Goal: Task Accomplishment & Management: Complete application form

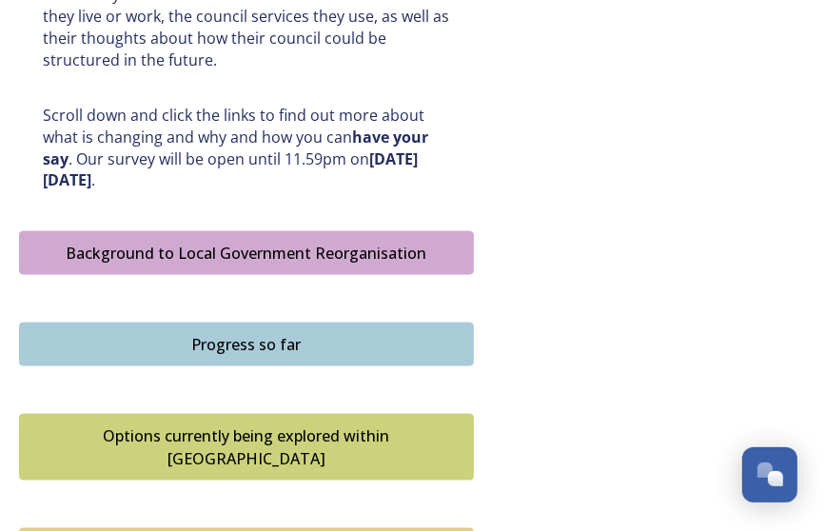
scroll to position [951, 0]
click at [297, 249] on div "Background to Local Government Reorganisation" at bounding box center [247, 253] width 434 height 23
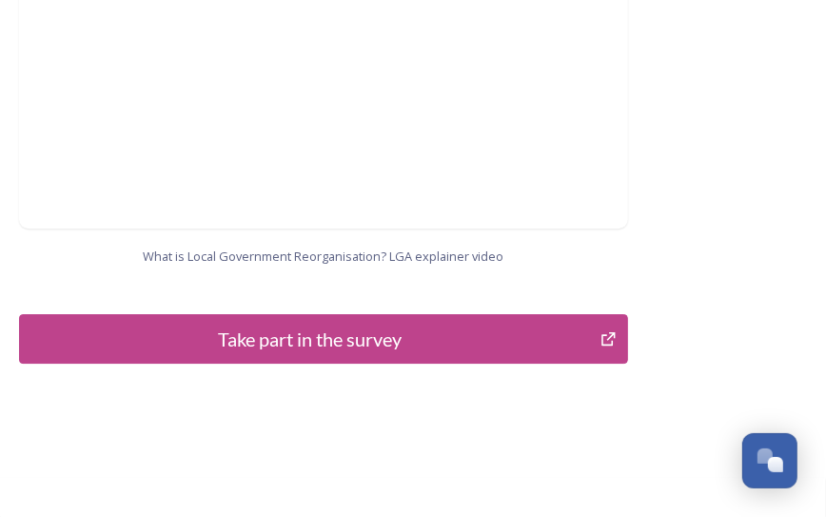
scroll to position [2372, 0]
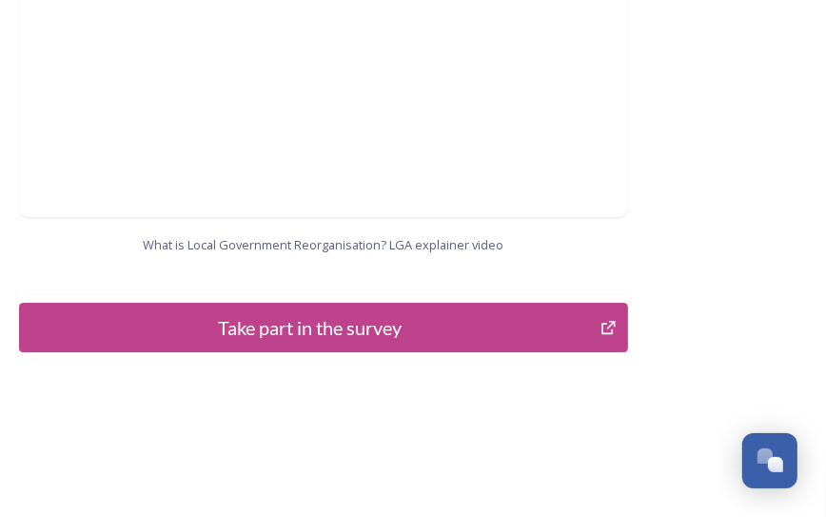
click at [270, 313] on div "Take part in the survey" at bounding box center [310, 327] width 561 height 29
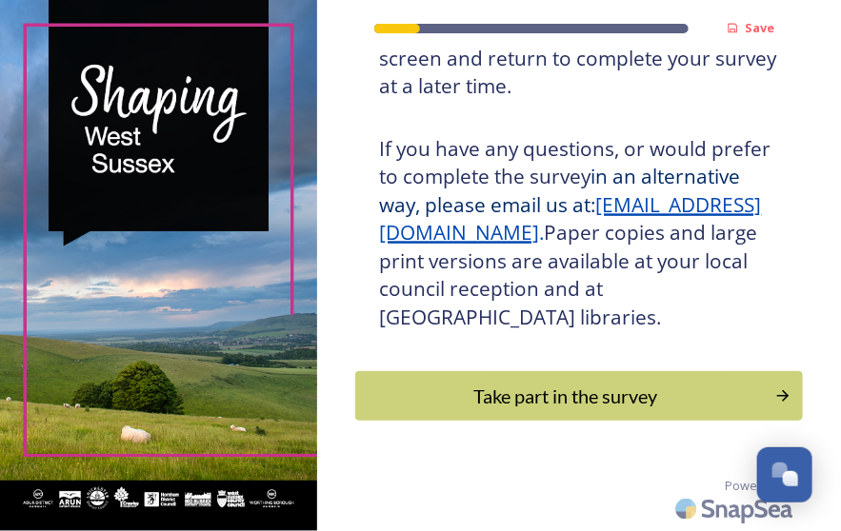
scroll to position [634, 0]
click at [596, 398] on div "Take part in the survey" at bounding box center [565, 396] width 403 height 29
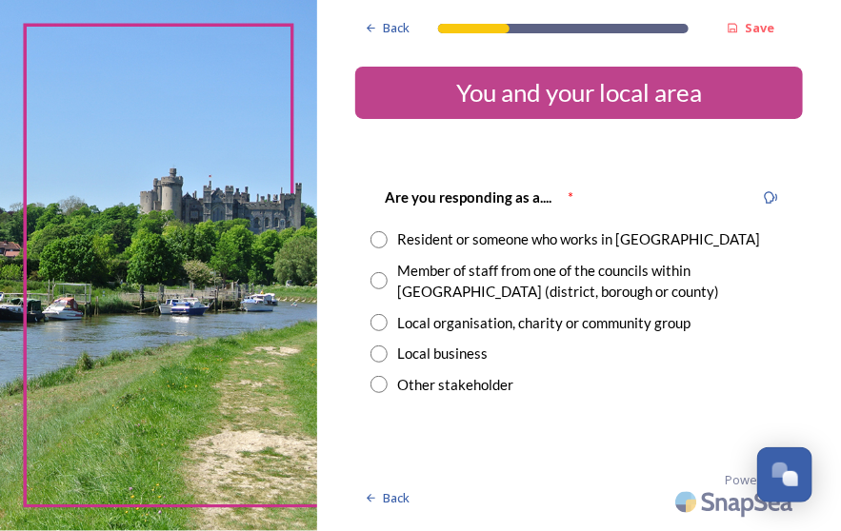
click at [382, 242] on input "radio" at bounding box center [378, 239] width 17 height 17
radio input "true"
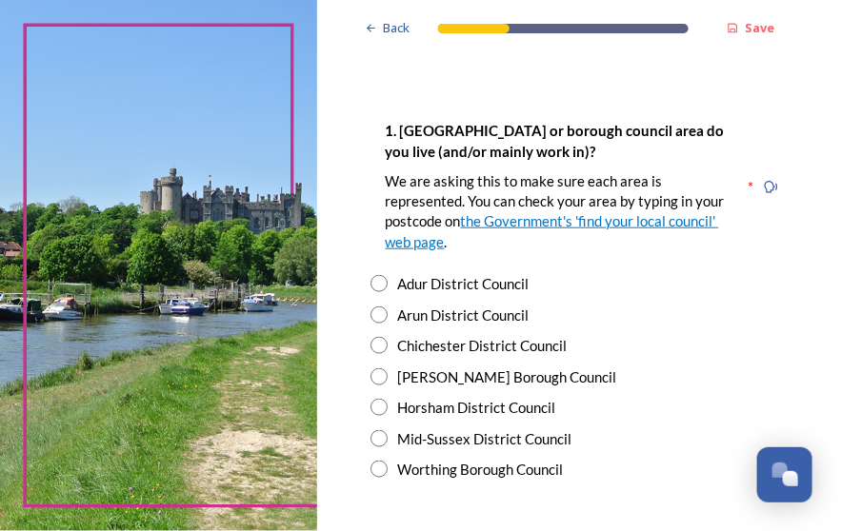
scroll to position [381, 0]
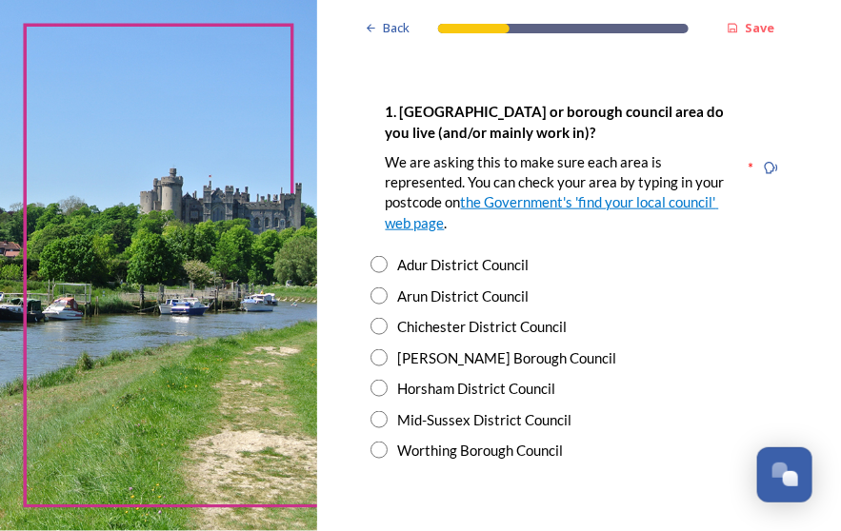
click at [378, 421] on input "radio" at bounding box center [378, 419] width 17 height 17
radio input "true"
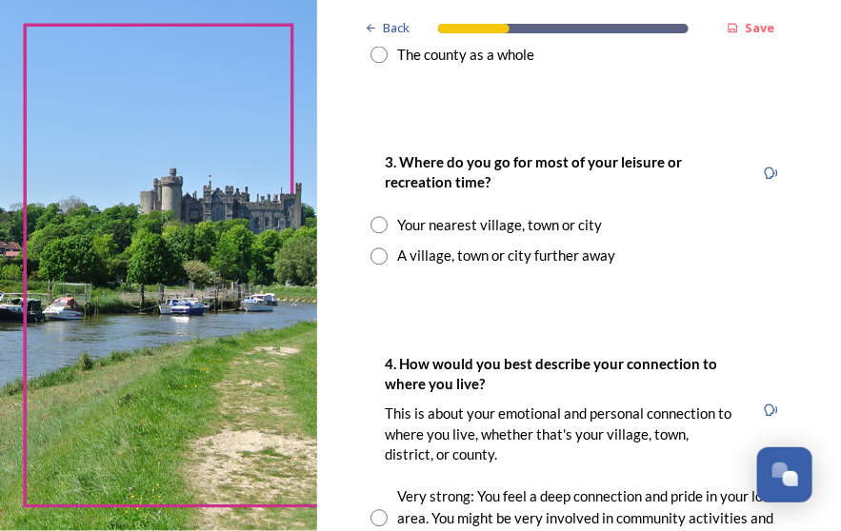
scroll to position [1079, 0]
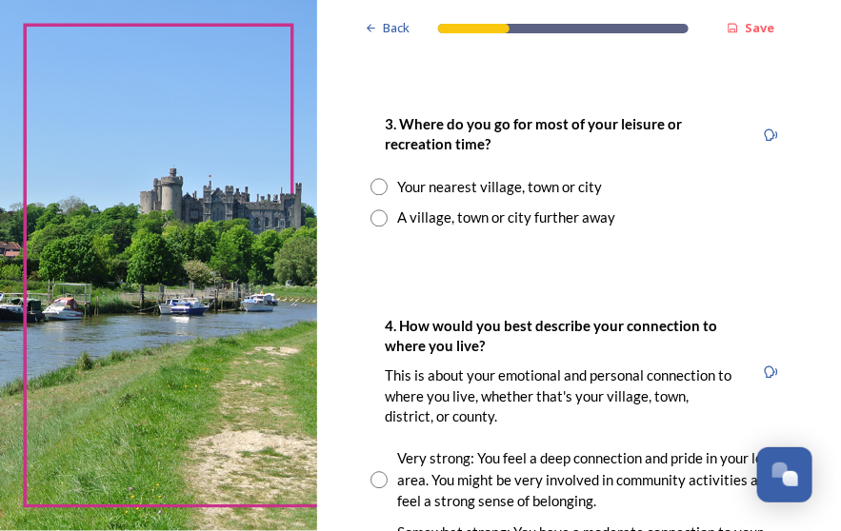
click at [373, 217] on input "radio" at bounding box center [378, 217] width 17 height 17
radio input "true"
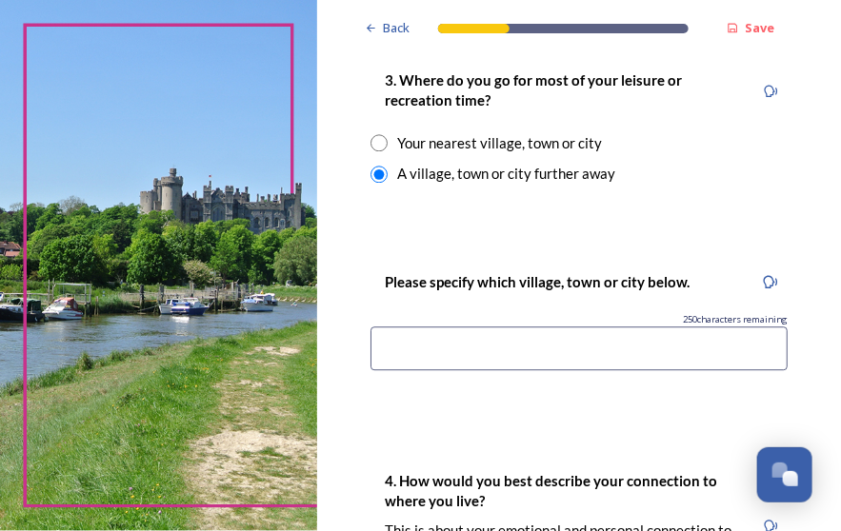
scroll to position [1142, 0]
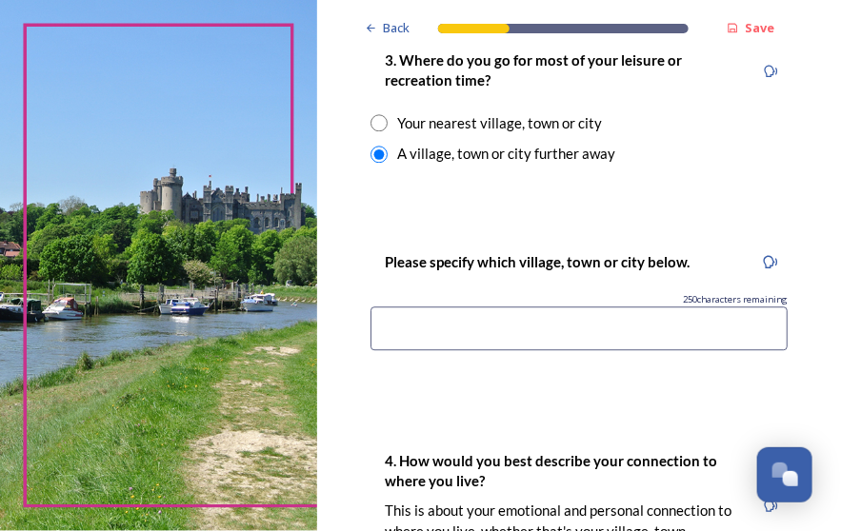
click at [630, 326] on input at bounding box center [578, 329] width 417 height 44
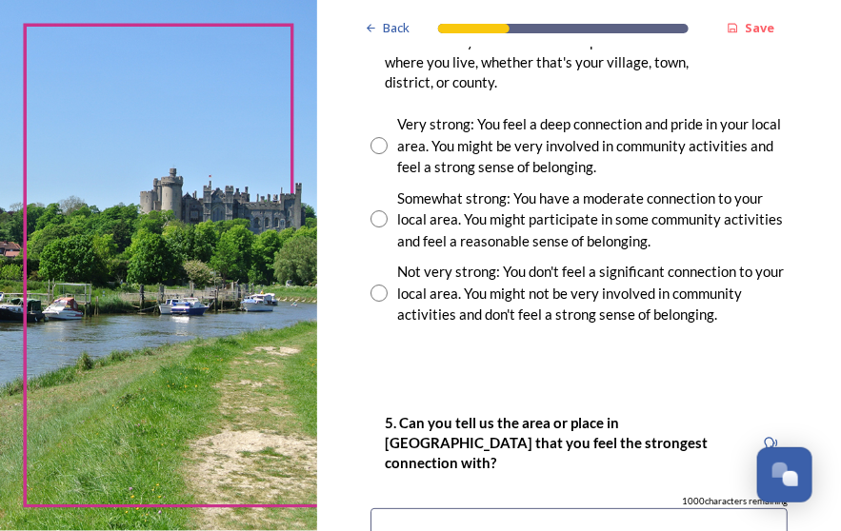
scroll to position [1650, 0]
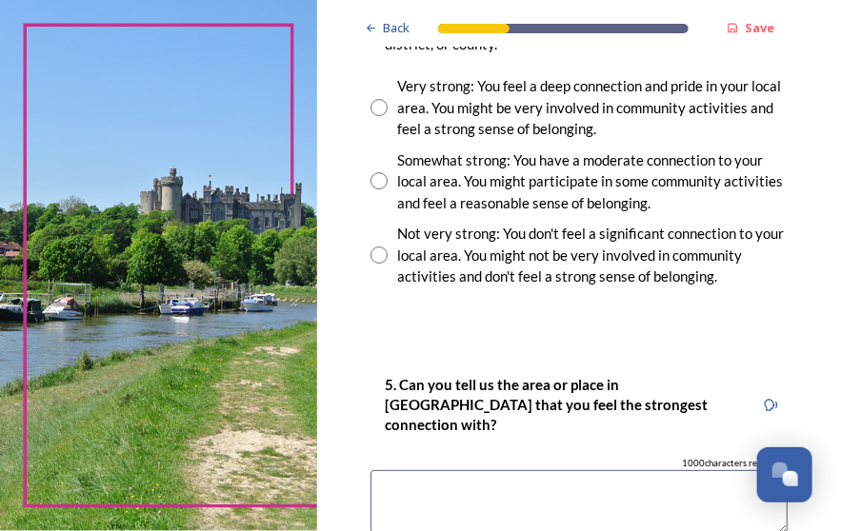
type input "[GEOGRAPHIC_DATA]"
click at [378, 252] on input "radio" at bounding box center [378, 255] width 17 height 17
radio input "true"
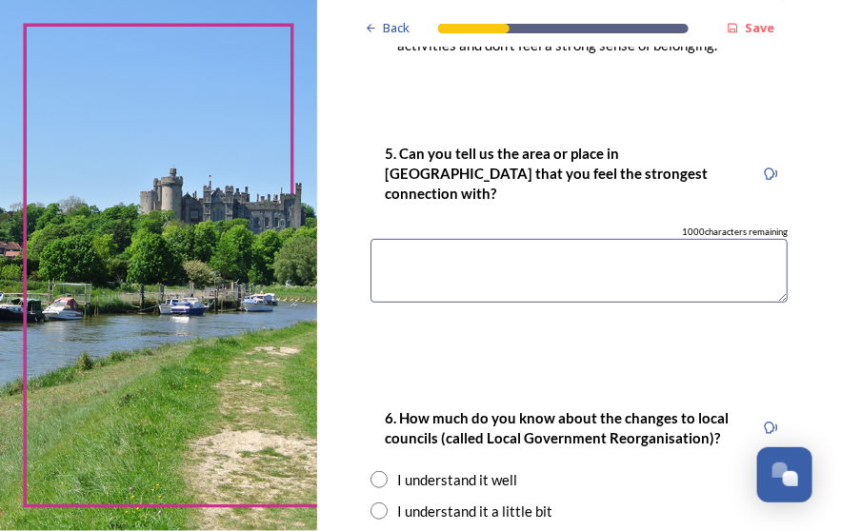
scroll to position [1903, 0]
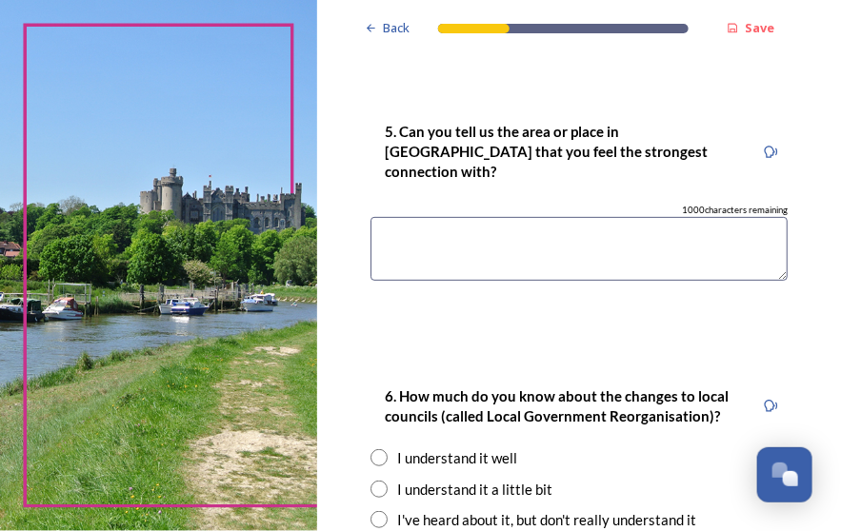
click at [434, 223] on textarea at bounding box center [578, 249] width 417 height 64
type textarea "Haywards Heath"
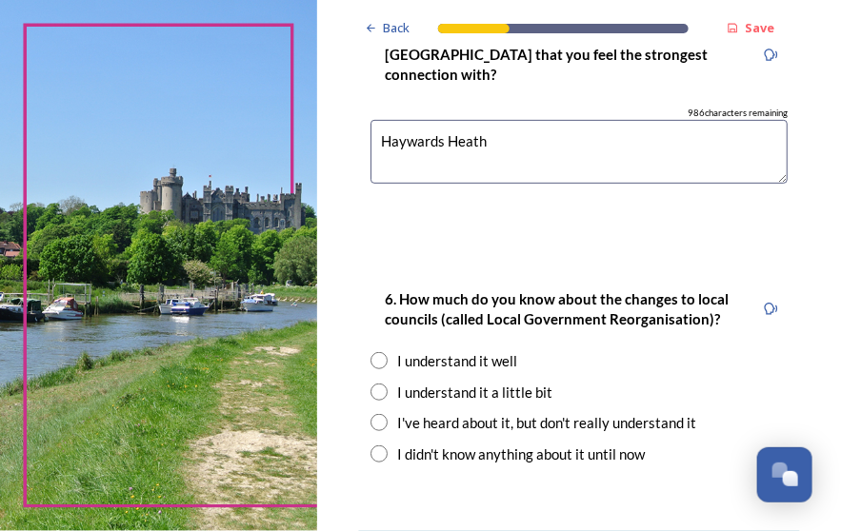
scroll to position [2092, 0]
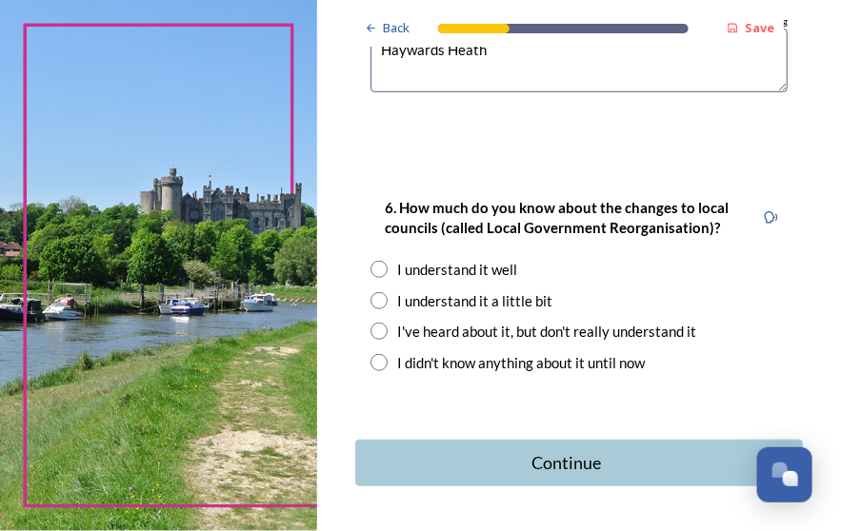
click at [375, 292] on input "radio" at bounding box center [378, 300] width 17 height 17
radio input "true"
click at [535, 450] on div "Continue" at bounding box center [566, 463] width 405 height 26
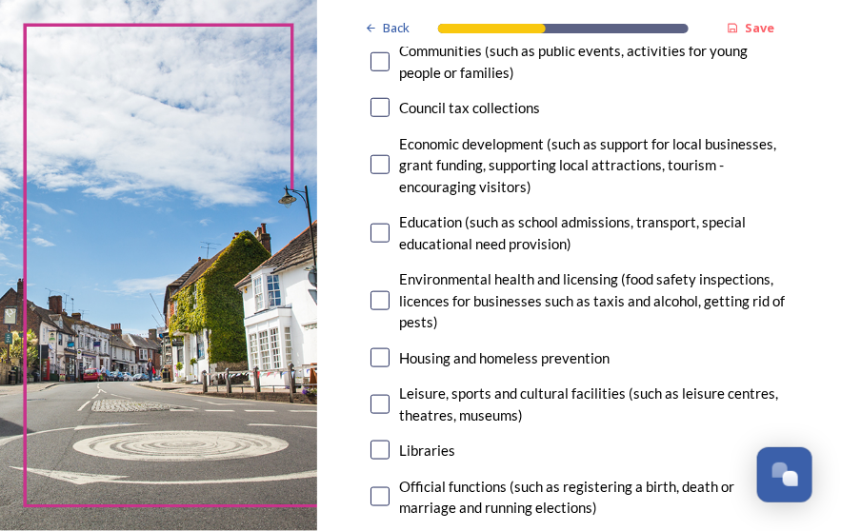
scroll to position [372, 0]
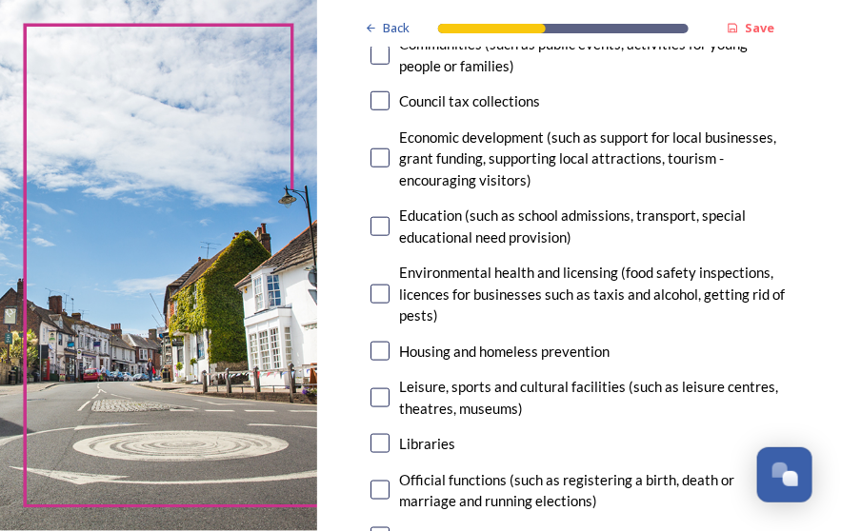
click at [375, 168] on input "checkbox" at bounding box center [379, 158] width 19 height 19
checkbox input "true"
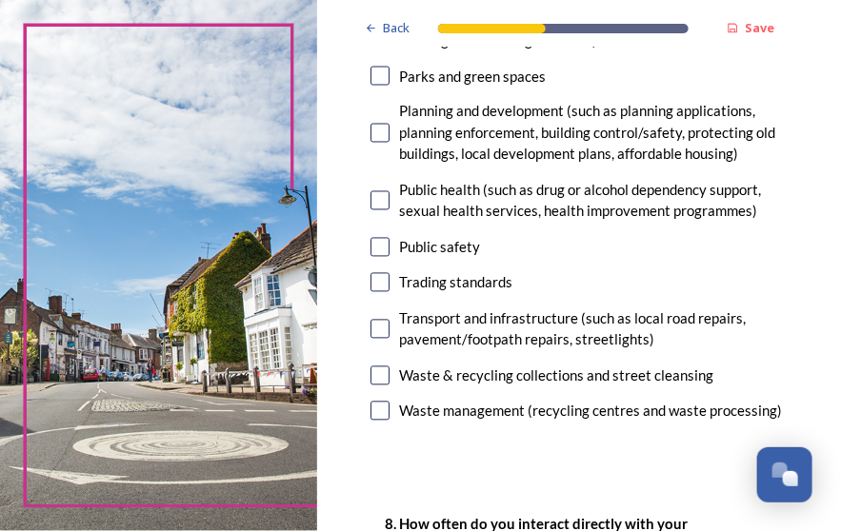
scroll to position [855, 0]
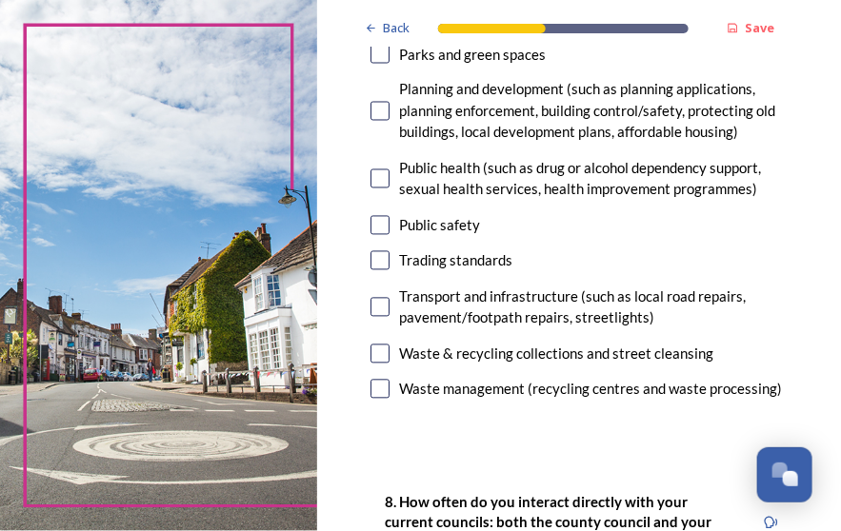
click at [376, 317] on input "checkbox" at bounding box center [379, 307] width 19 height 19
checkbox input "true"
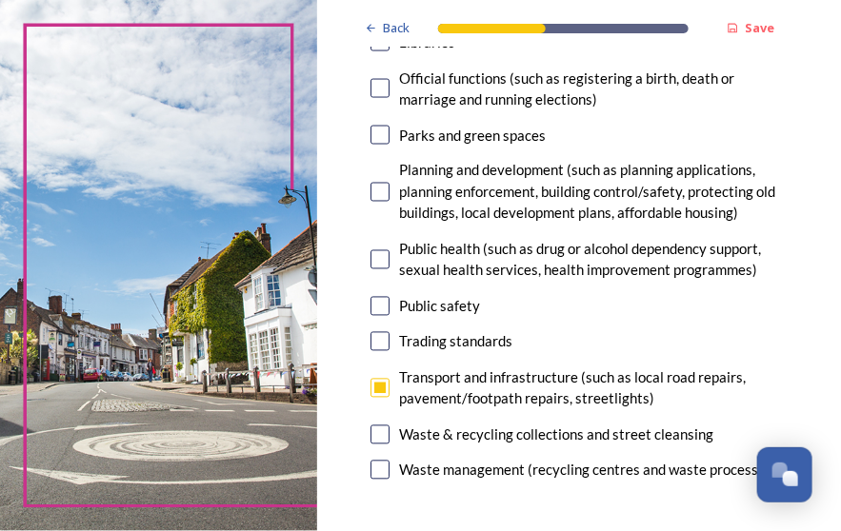
scroll to position [784, 0]
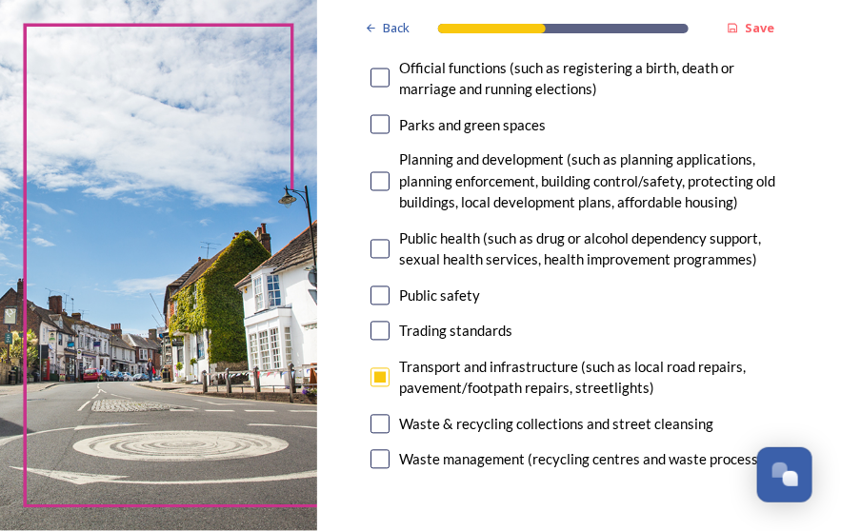
click at [376, 191] on input "checkbox" at bounding box center [379, 181] width 19 height 19
checkbox input "true"
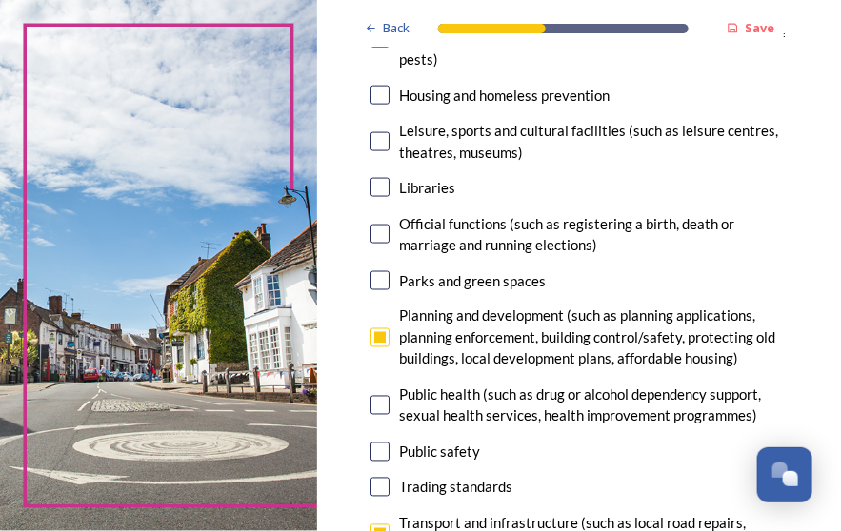
scroll to position [722, 0]
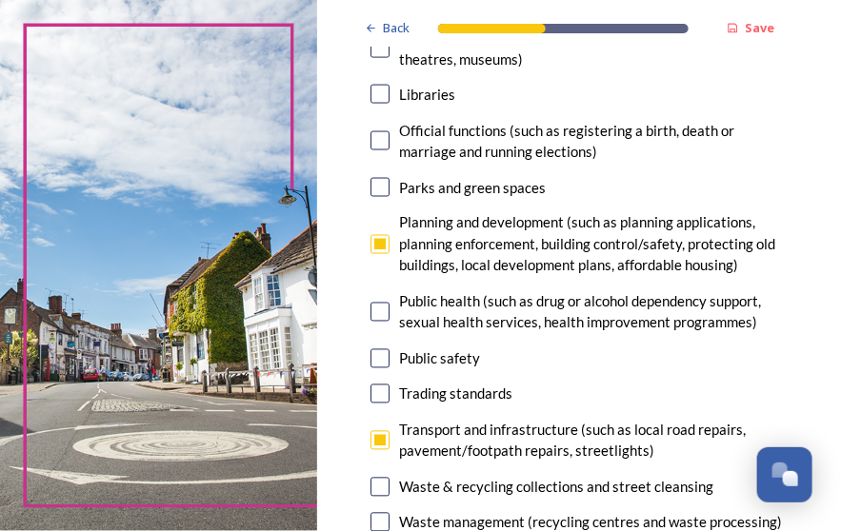
click at [378, 368] on input "checkbox" at bounding box center [379, 358] width 19 height 19
checkbox input "true"
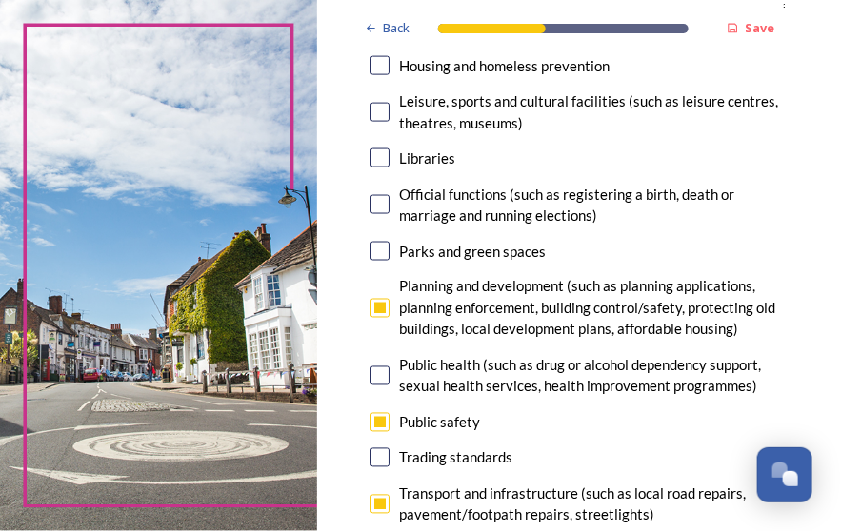
scroll to position [531, 0]
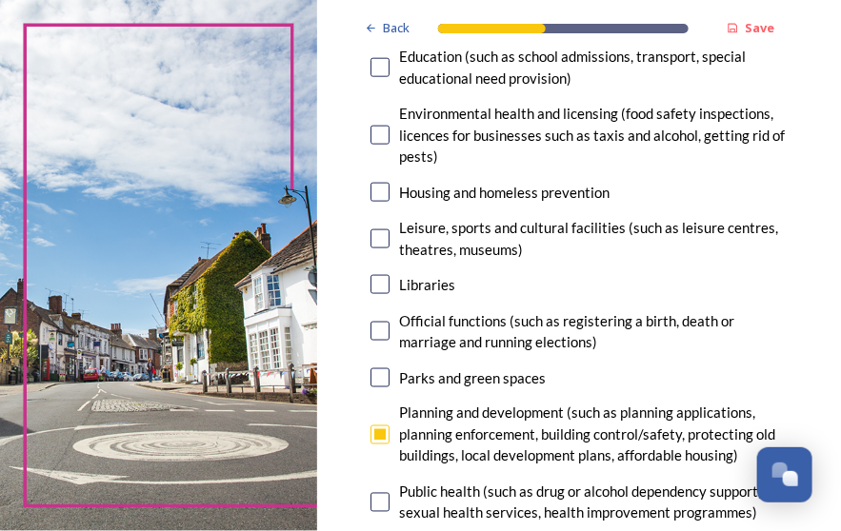
click at [377, 202] on input "checkbox" at bounding box center [379, 192] width 19 height 19
checkbox input "true"
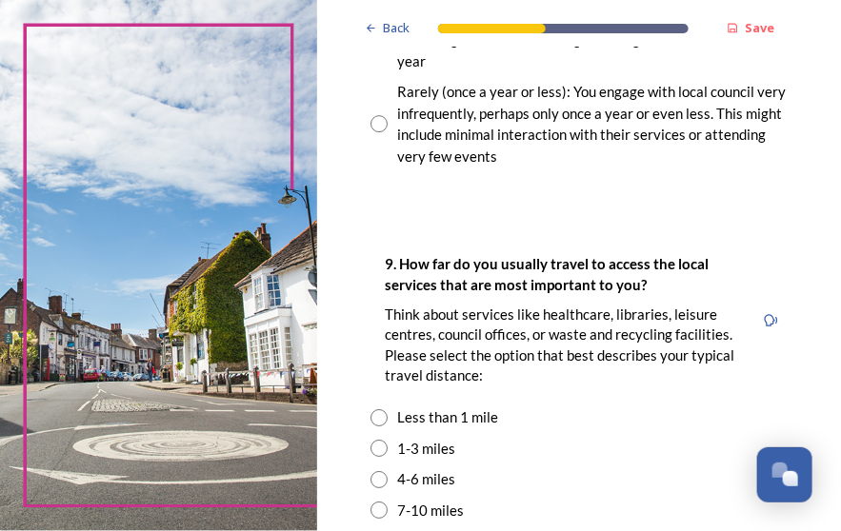
scroll to position [1540, 0]
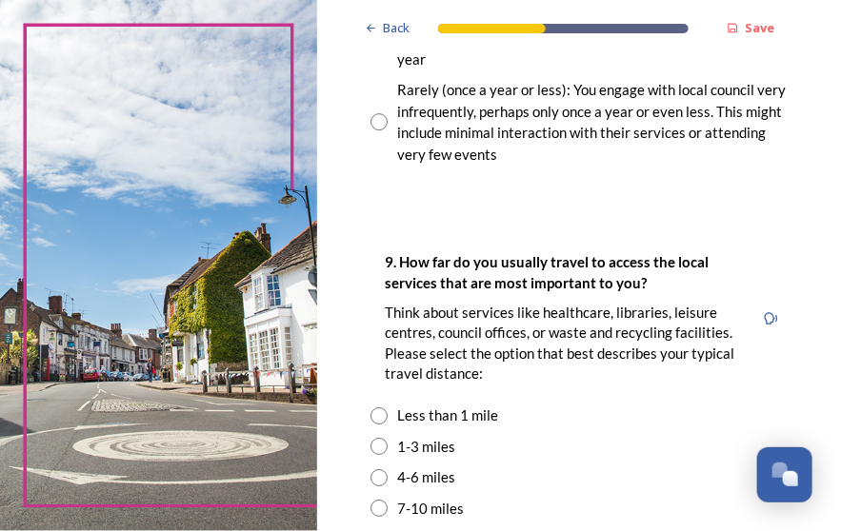
click at [381, 130] on input "radio" at bounding box center [378, 121] width 17 height 17
radio input "true"
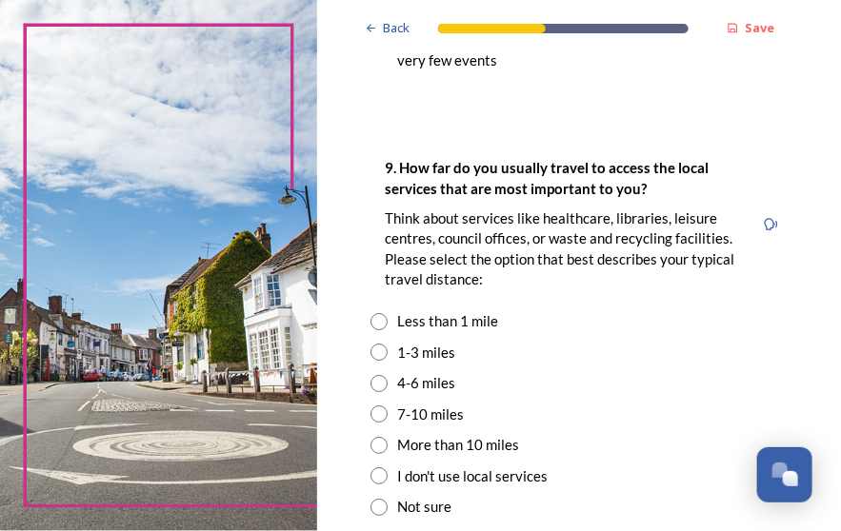
scroll to position [1731, 0]
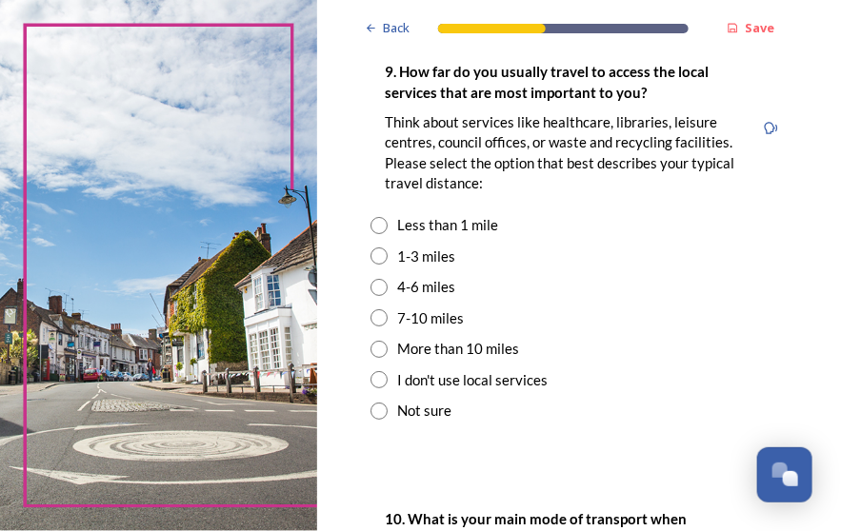
click at [380, 296] on input "radio" at bounding box center [378, 287] width 17 height 17
radio input "true"
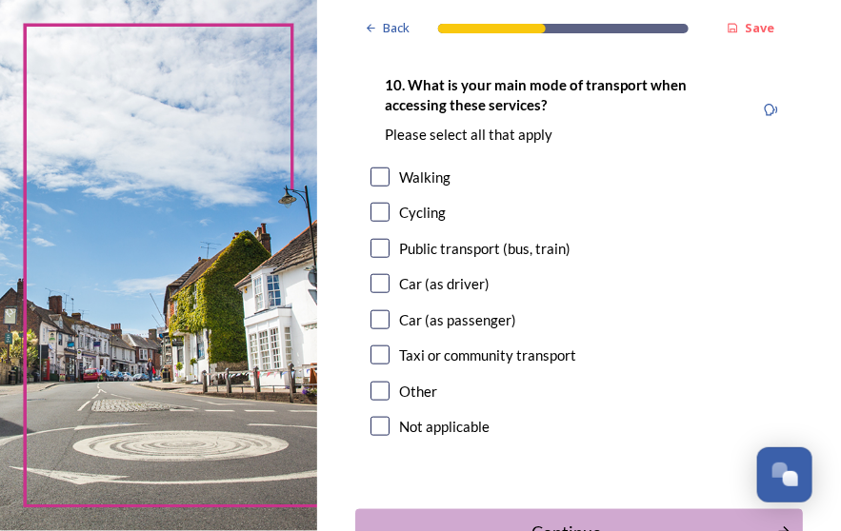
scroll to position [2187, 0]
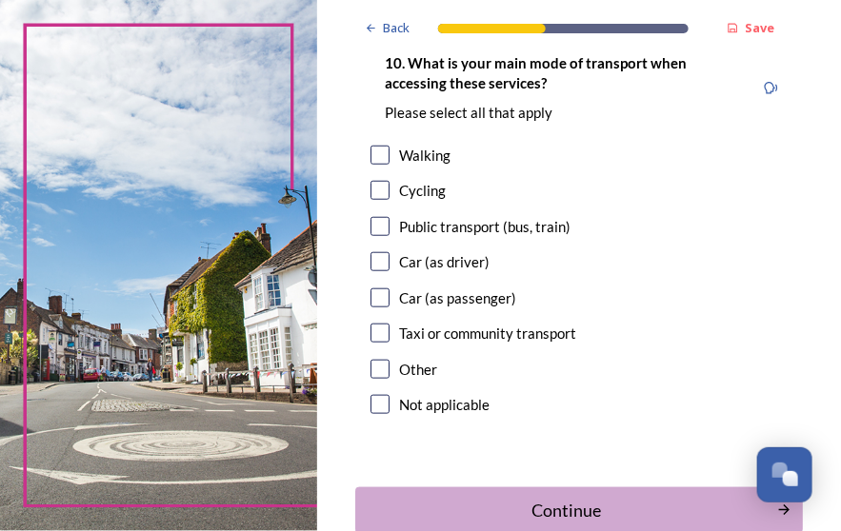
click at [380, 236] on input "checkbox" at bounding box center [379, 226] width 19 height 19
checkbox input "true"
click at [376, 271] on input "checkbox" at bounding box center [379, 261] width 19 height 19
checkbox input "true"
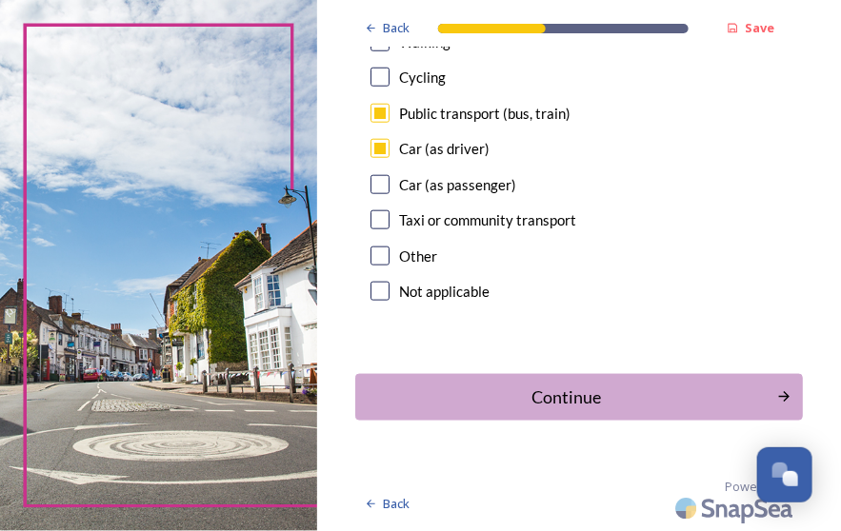
scroll to position [2341, 0]
click at [586, 403] on div "Continue" at bounding box center [566, 398] width 405 height 26
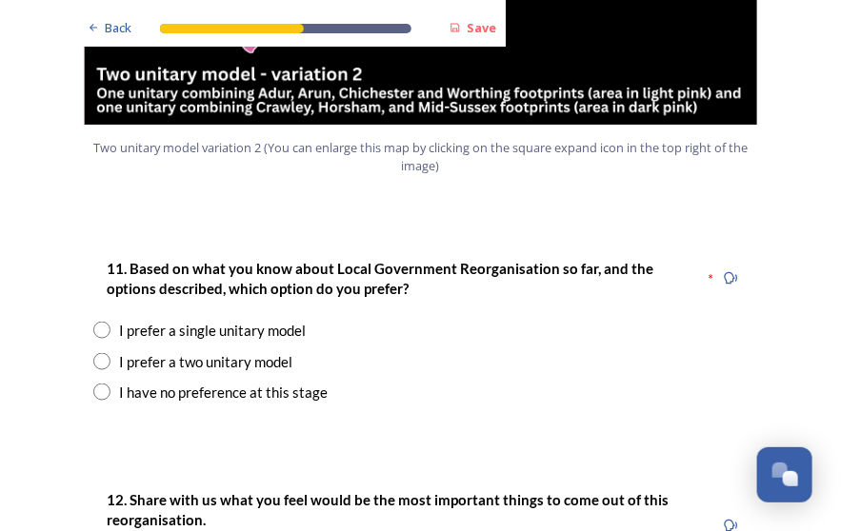
scroll to position [2412, 0]
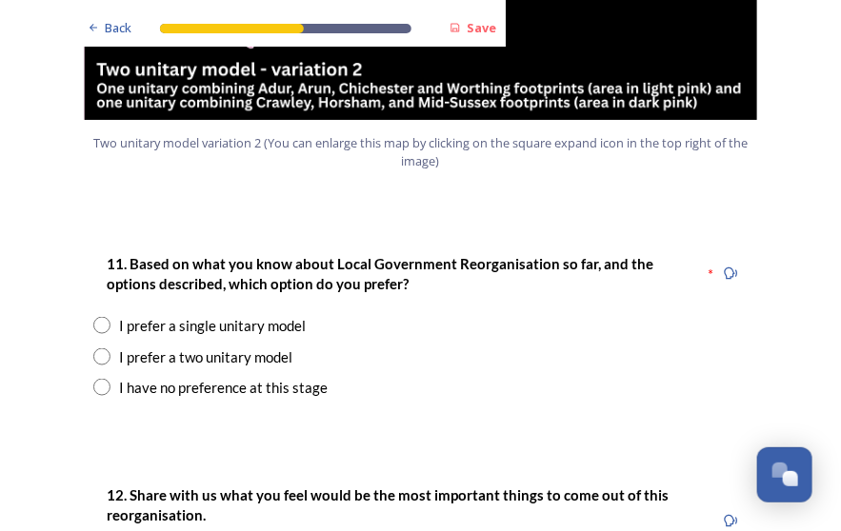
click at [93, 348] on input "radio" at bounding box center [101, 356] width 17 height 17
radio input "true"
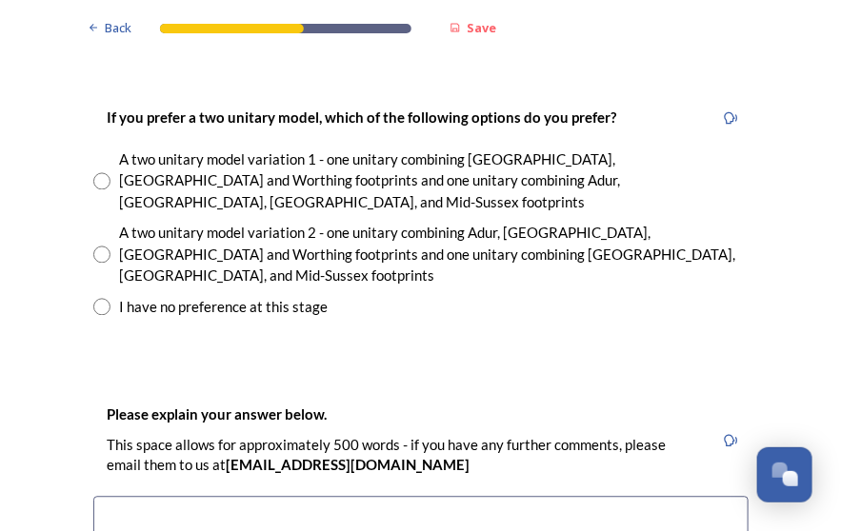
scroll to position [2792, 0]
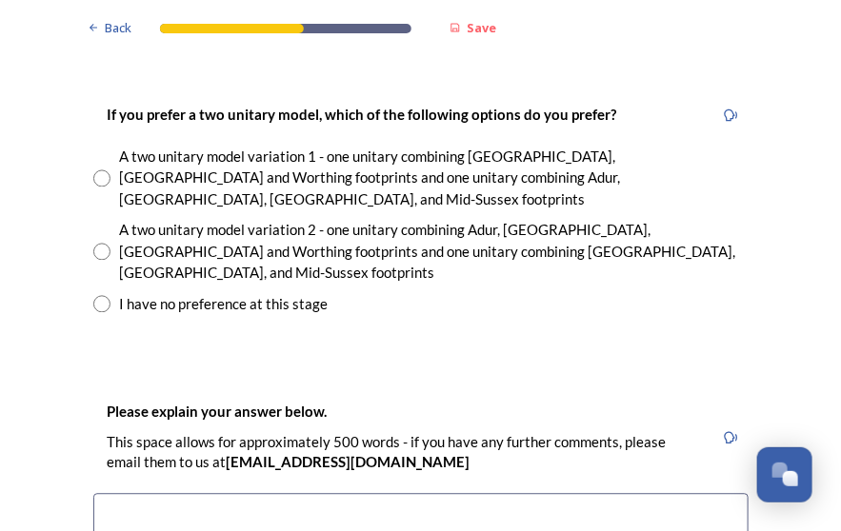
click at [94, 244] on input "radio" at bounding box center [101, 252] width 17 height 17
radio input "true"
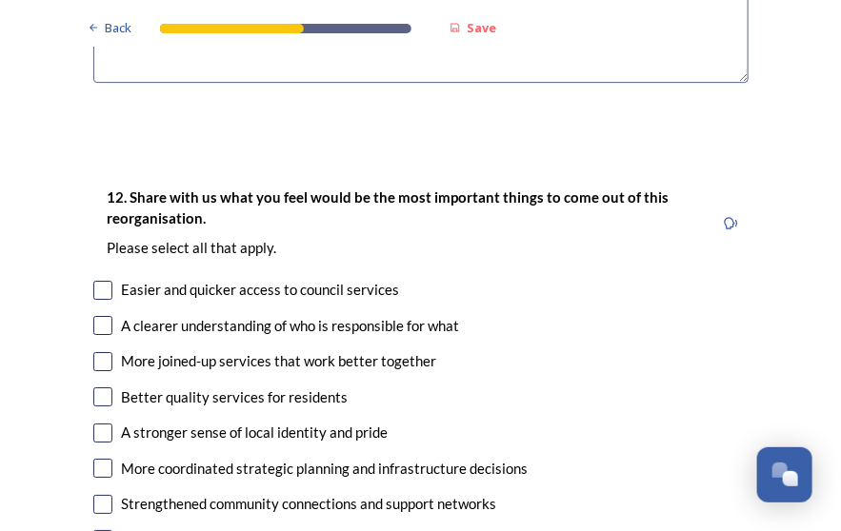
scroll to position [3427, 0]
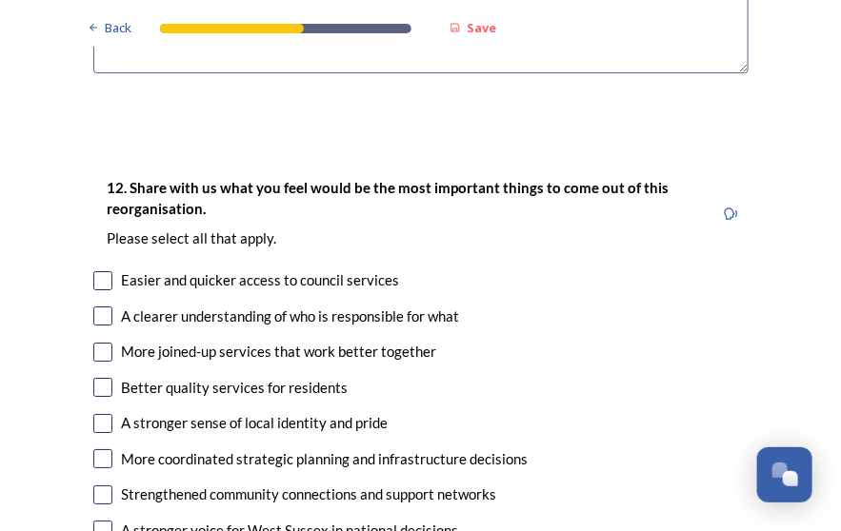
click at [94, 343] on input "checkbox" at bounding box center [102, 352] width 19 height 19
checkbox input "true"
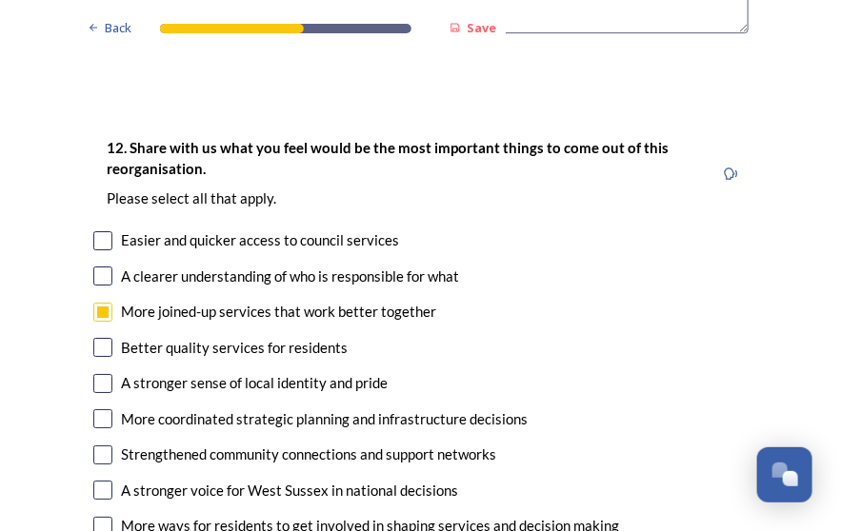
scroll to position [3490, 0]
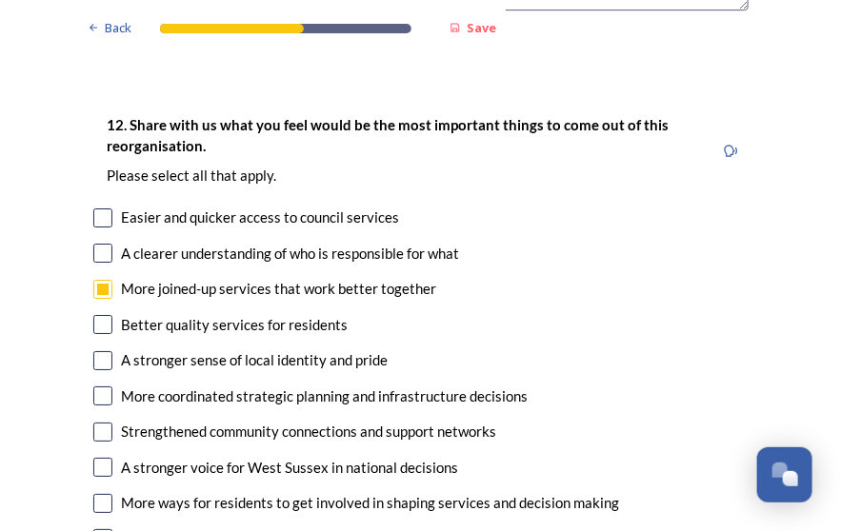
click at [96, 387] on input "checkbox" at bounding box center [102, 396] width 19 height 19
checkbox input "true"
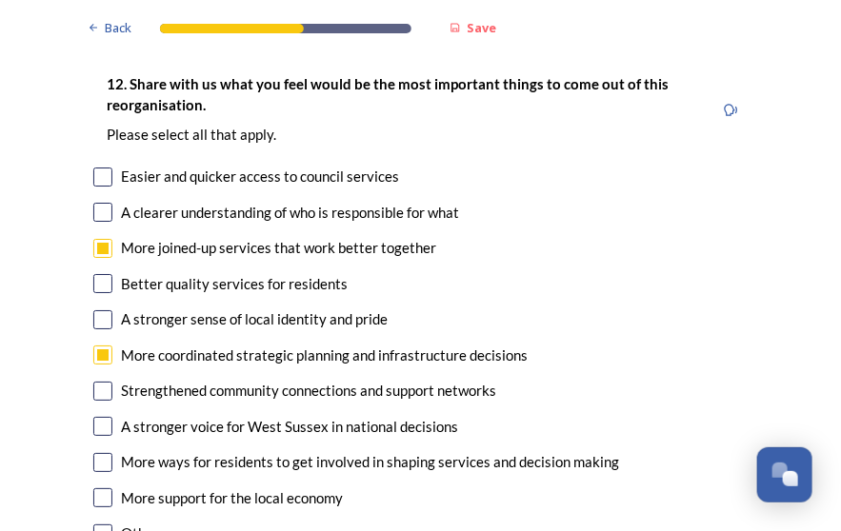
scroll to position [3554, 0]
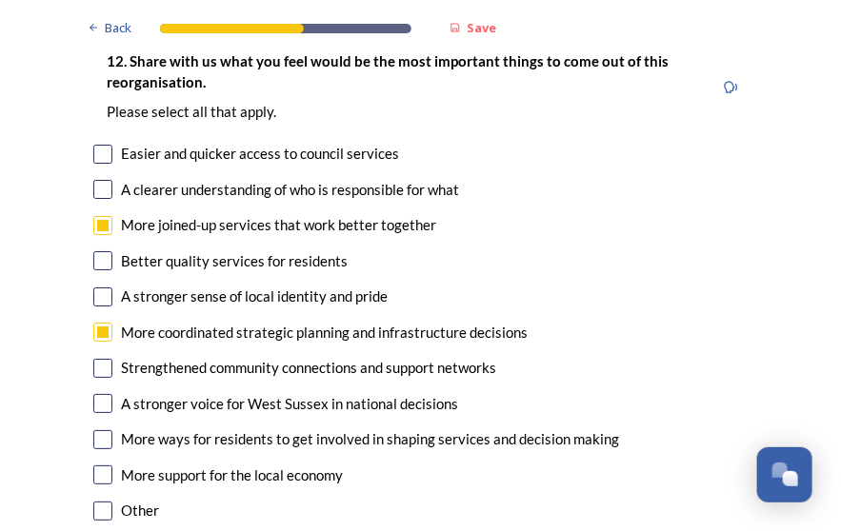
click at [93, 430] on input "checkbox" at bounding box center [102, 439] width 19 height 19
checkbox input "true"
click at [94, 466] on input "checkbox" at bounding box center [102, 475] width 19 height 19
checkbox input "true"
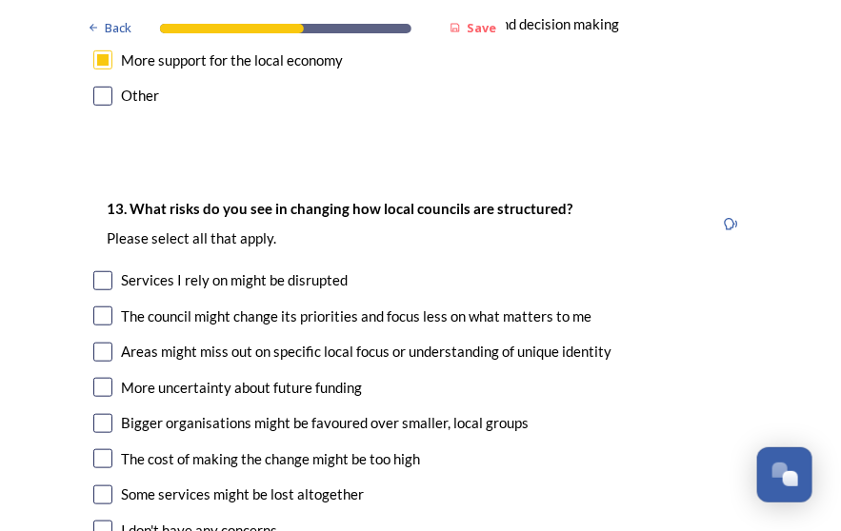
scroll to position [3999, 0]
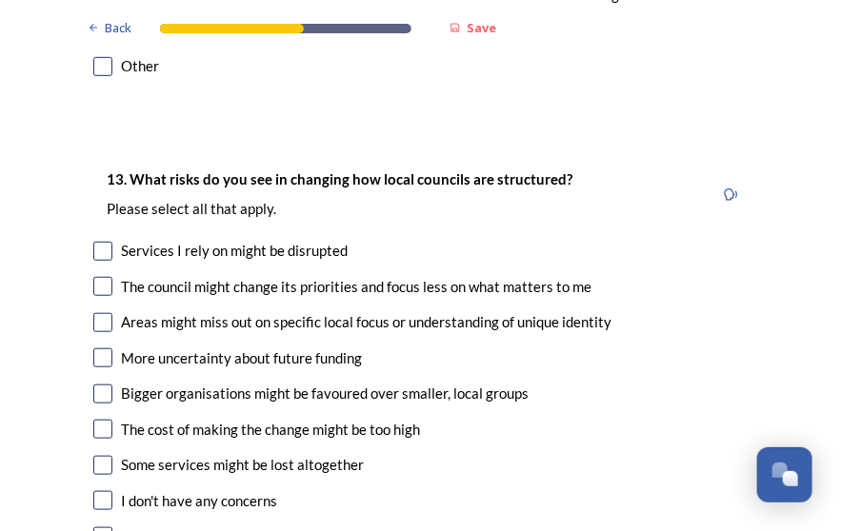
click at [99, 277] on input "checkbox" at bounding box center [102, 286] width 19 height 19
checkbox input "true"
click at [95, 313] on input "checkbox" at bounding box center [102, 322] width 19 height 19
checkbox input "true"
click at [93, 456] on input "checkbox" at bounding box center [102, 465] width 19 height 19
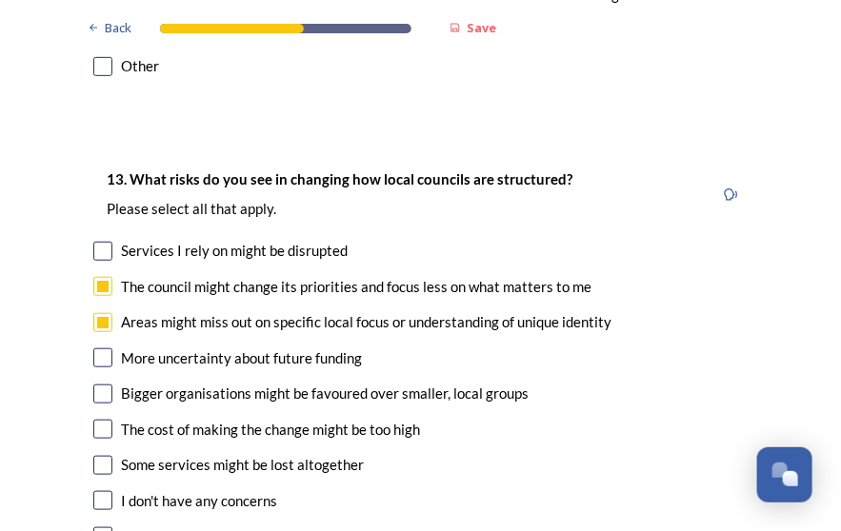
checkbox input "true"
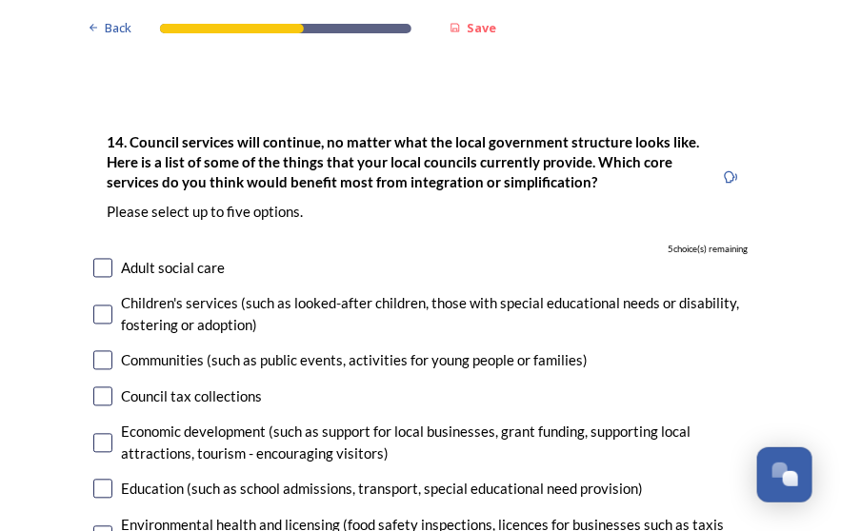
scroll to position [4442, 0]
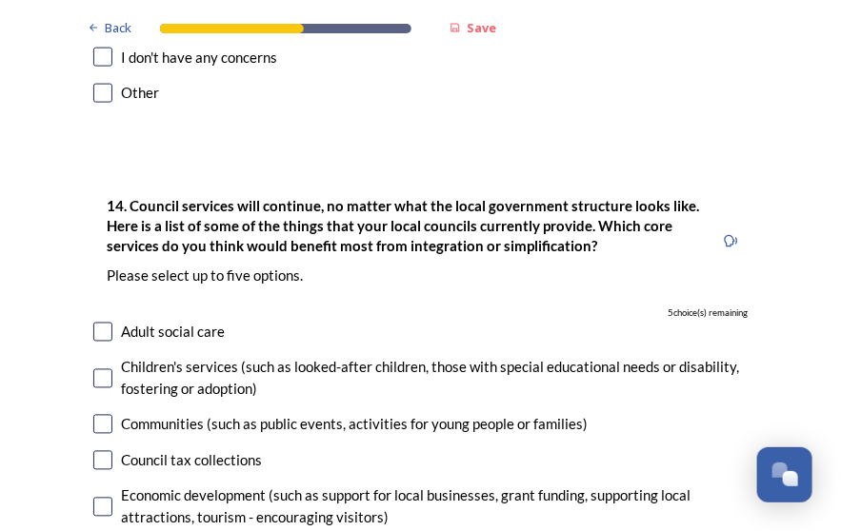
click at [106, 486] on div "Economic development (such as support for local businesses, grant funding, supp…" at bounding box center [420, 507] width 655 height 43
checkbox input "true"
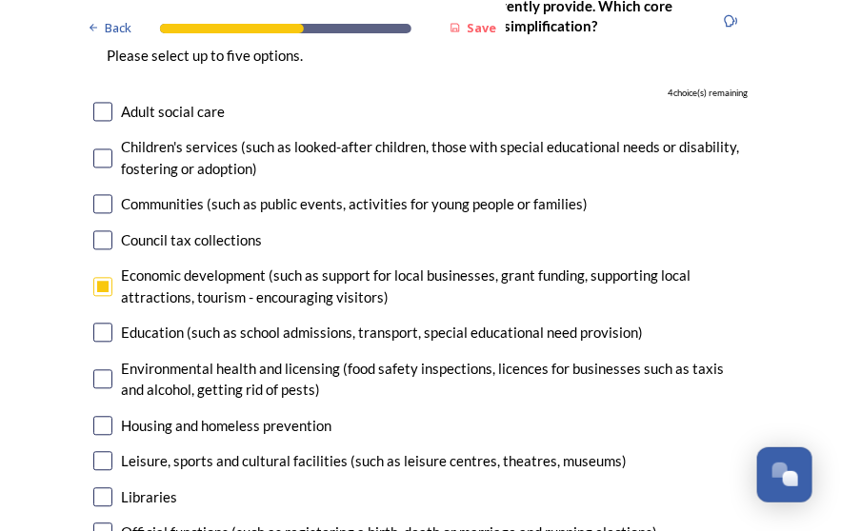
scroll to position [4696, 0]
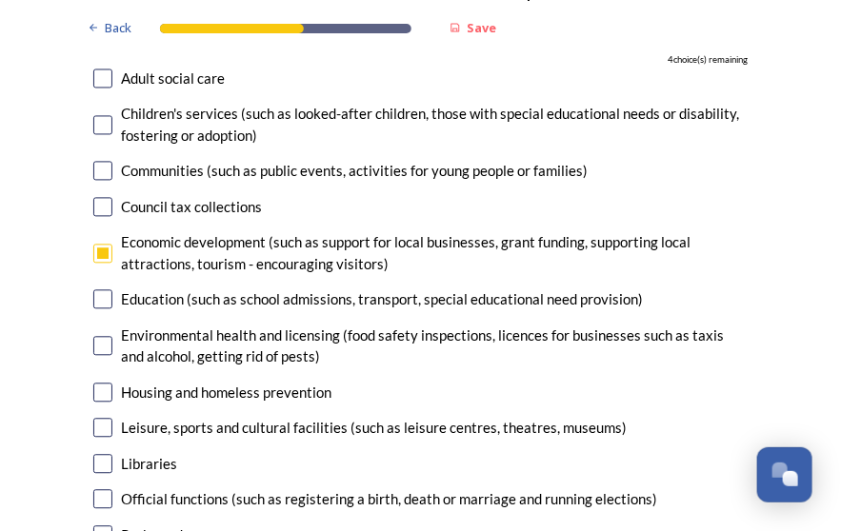
click at [97, 383] on input "checkbox" at bounding box center [102, 392] width 19 height 19
checkbox input "true"
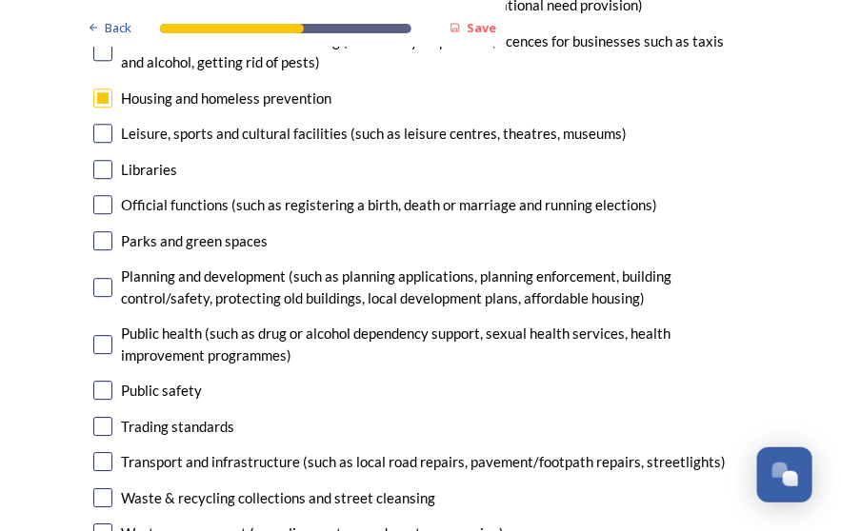
scroll to position [5013, 0]
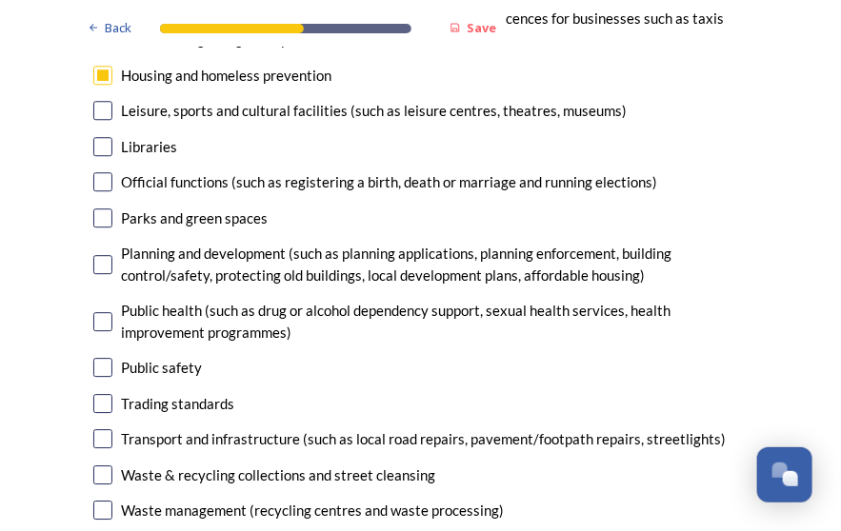
click at [93, 312] on input "checkbox" at bounding box center [102, 321] width 19 height 19
checkbox input "true"
click at [97, 358] on input "checkbox" at bounding box center [102, 367] width 19 height 19
checkbox input "true"
click at [95, 429] on input "checkbox" at bounding box center [102, 438] width 19 height 19
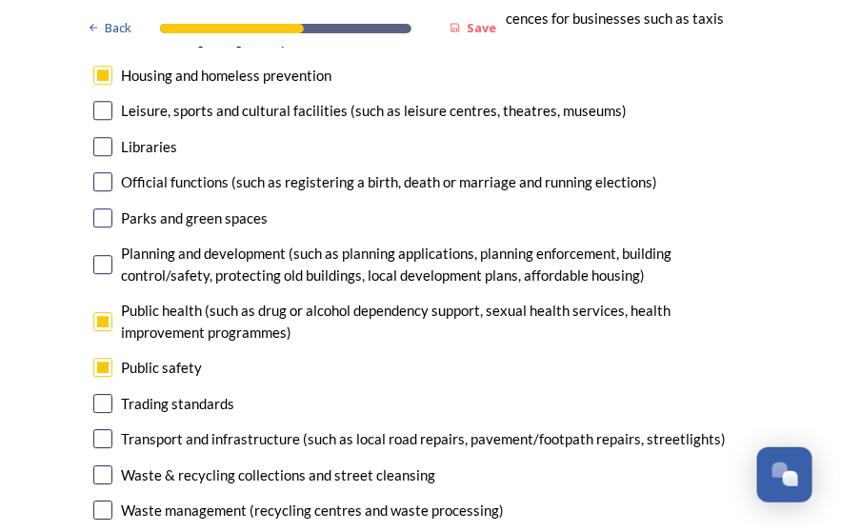
checkbox input "true"
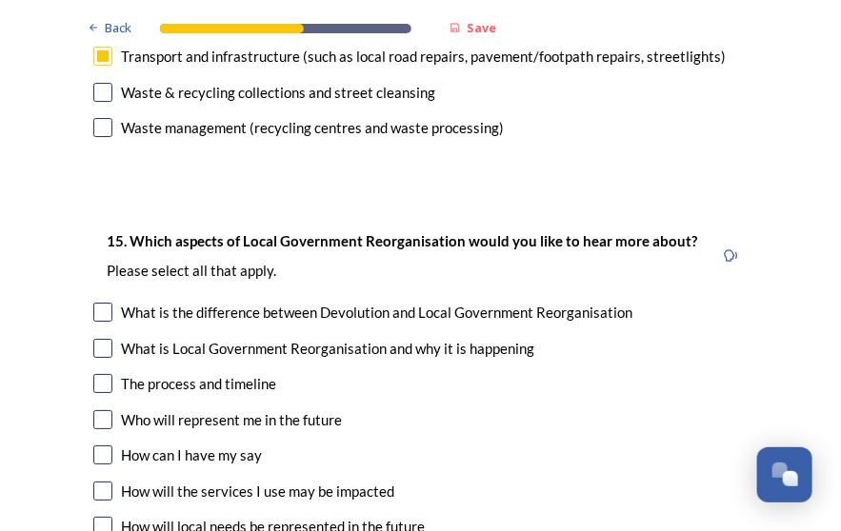
scroll to position [5458, 0]
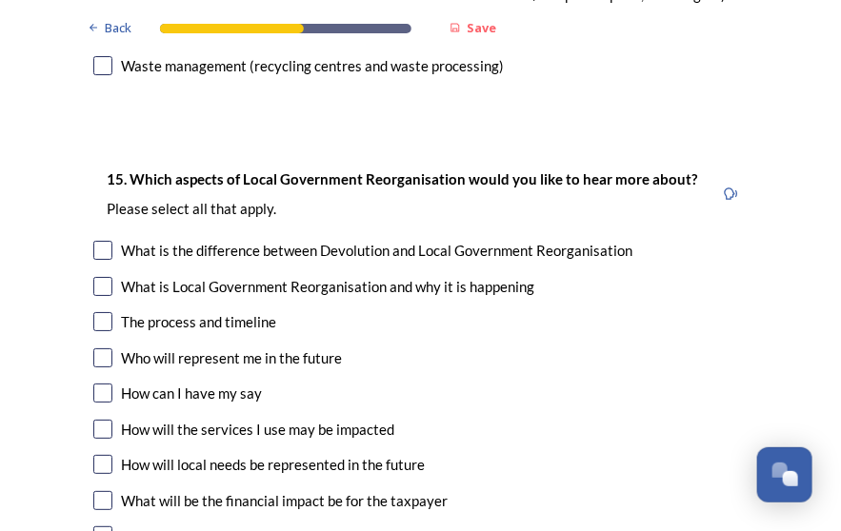
click at [94, 312] on input "checkbox" at bounding box center [102, 321] width 19 height 19
checkbox input "true"
click at [95, 348] on input "checkbox" at bounding box center [102, 357] width 19 height 19
checkbox input "true"
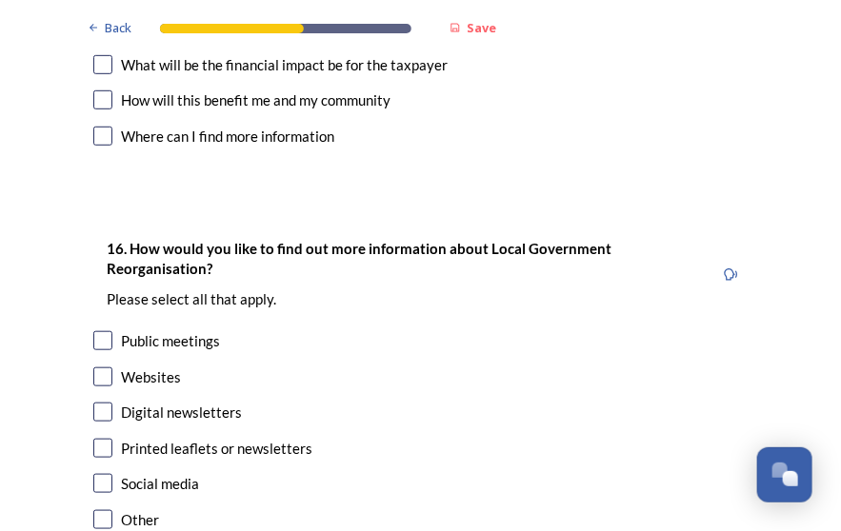
scroll to position [5903, 0]
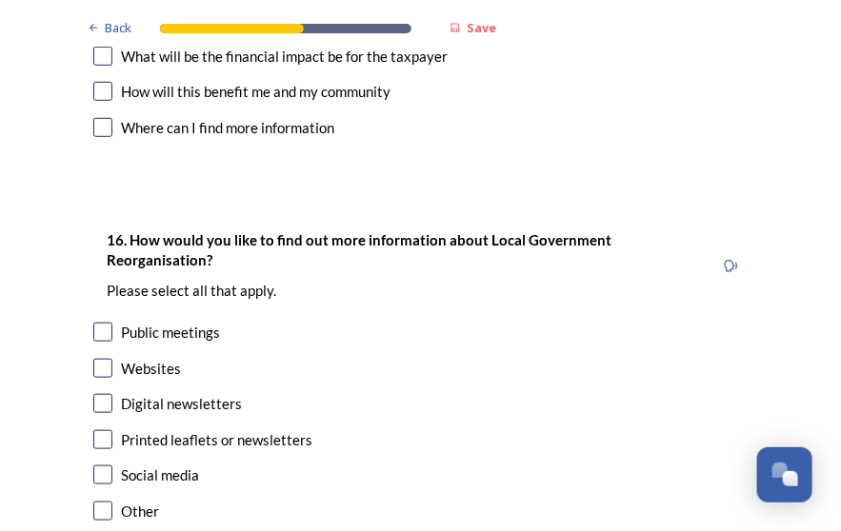
click at [93, 359] on input "checkbox" at bounding box center [102, 368] width 19 height 19
checkbox input "true"
click at [93, 430] on input "checkbox" at bounding box center [102, 439] width 19 height 19
checkbox input "true"
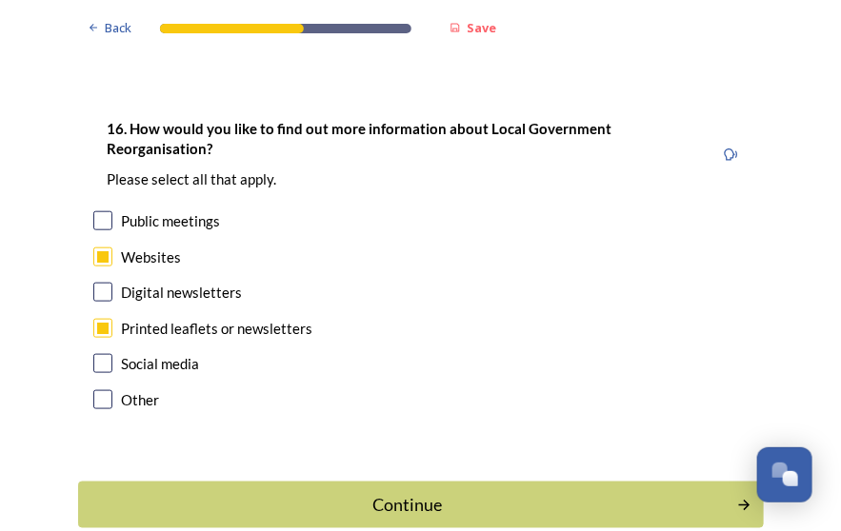
scroll to position [6021, 0]
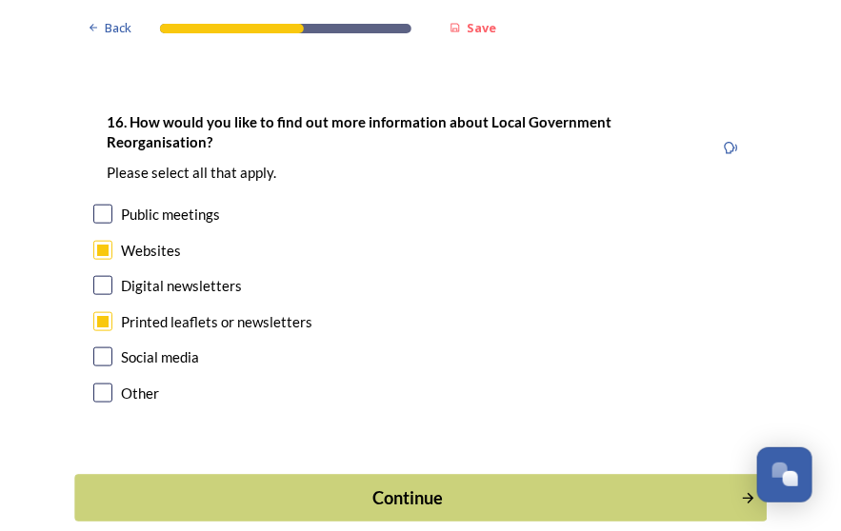
click at [413, 486] on div "Continue" at bounding box center [407, 499] width 645 height 26
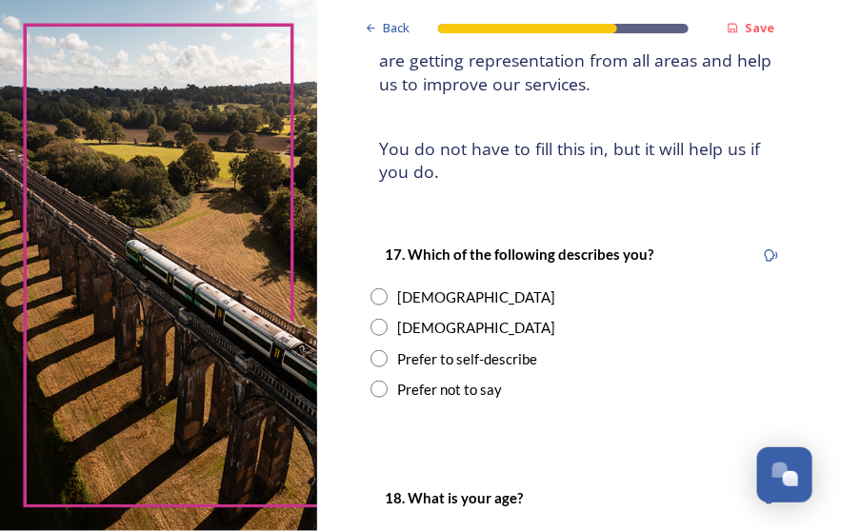
scroll to position [317, 0]
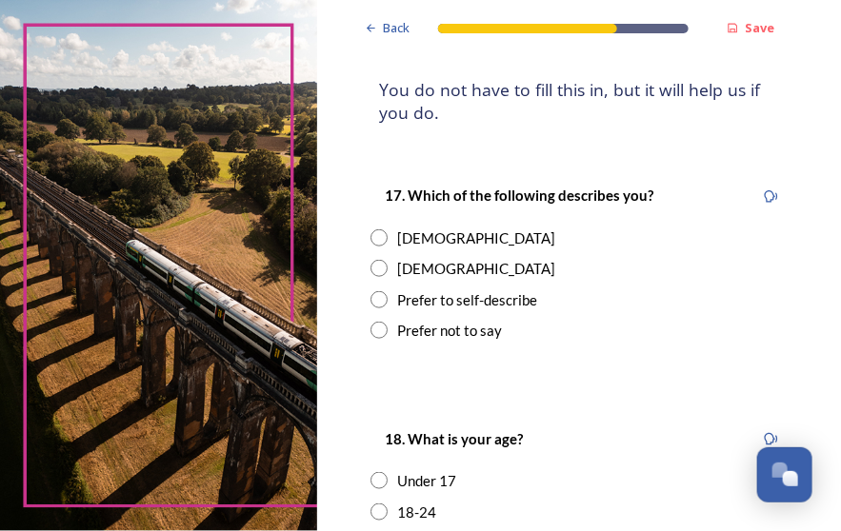
click at [383, 267] on input "radio" at bounding box center [378, 268] width 17 height 17
radio input "true"
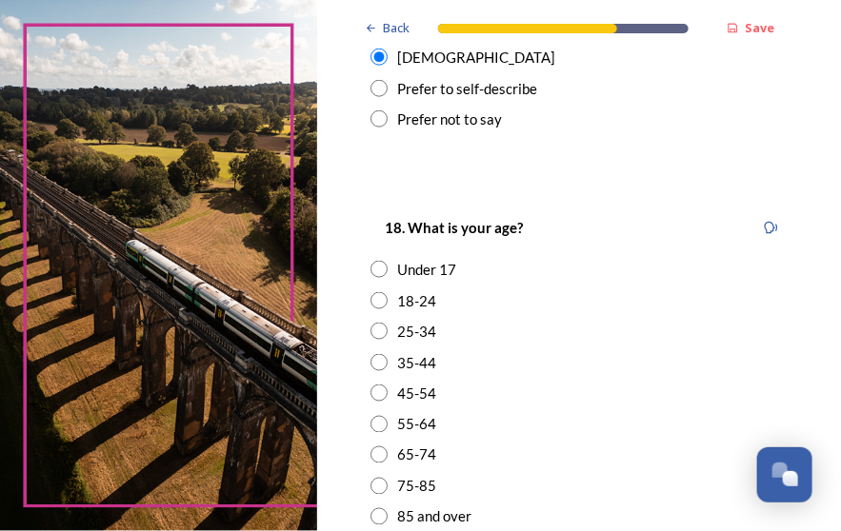
scroll to position [634, 0]
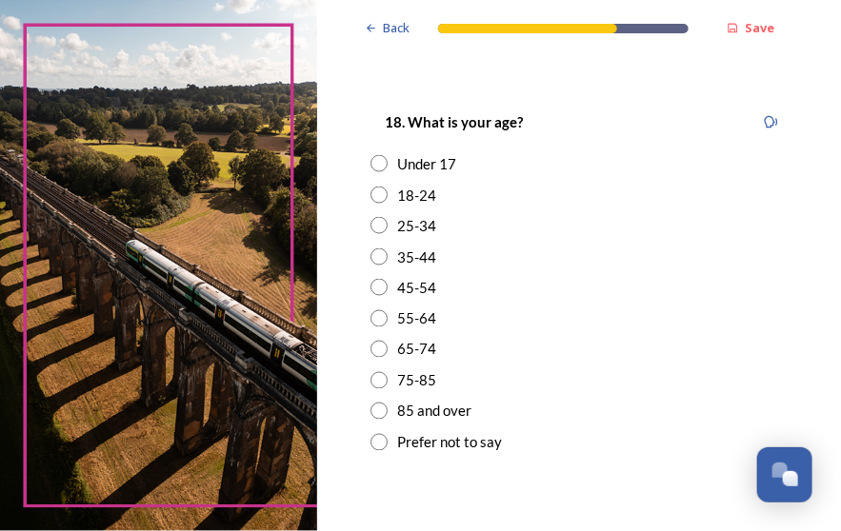
click at [375, 373] on input "radio" at bounding box center [378, 380] width 17 height 17
radio input "true"
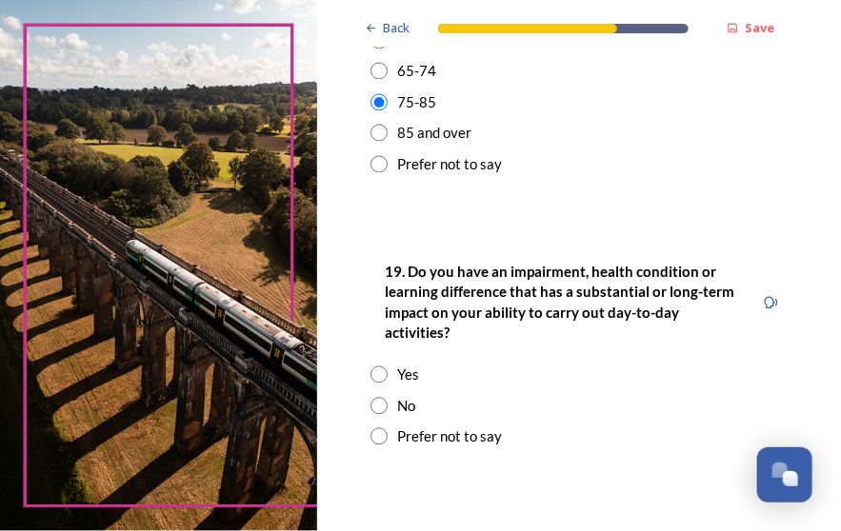
scroll to position [951, 0]
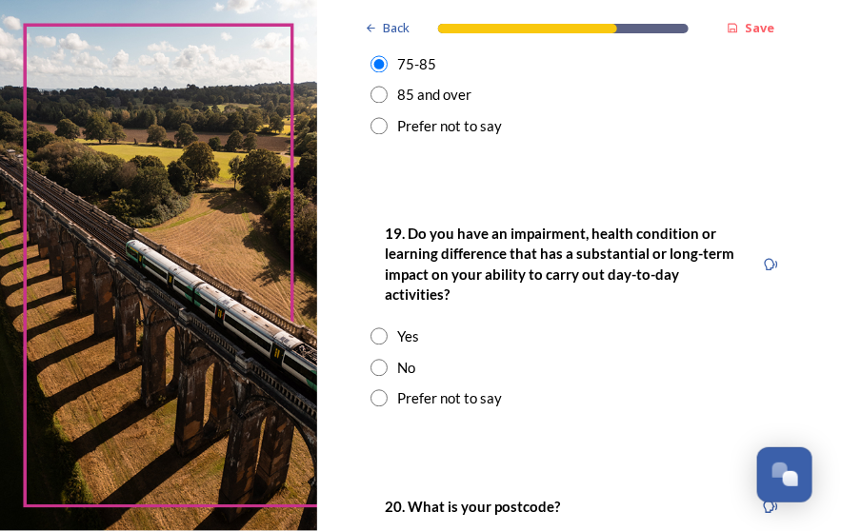
click at [381, 337] on input "radio" at bounding box center [378, 336] width 17 height 17
radio input "true"
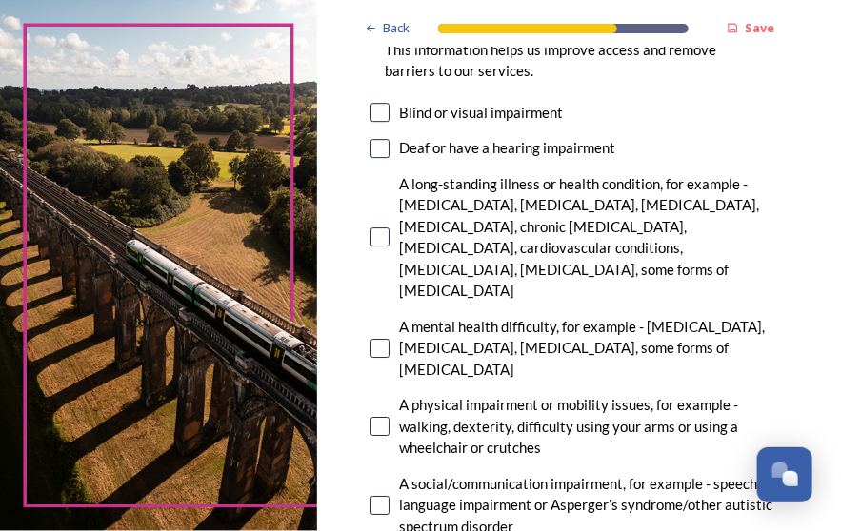
scroll to position [1459, 0]
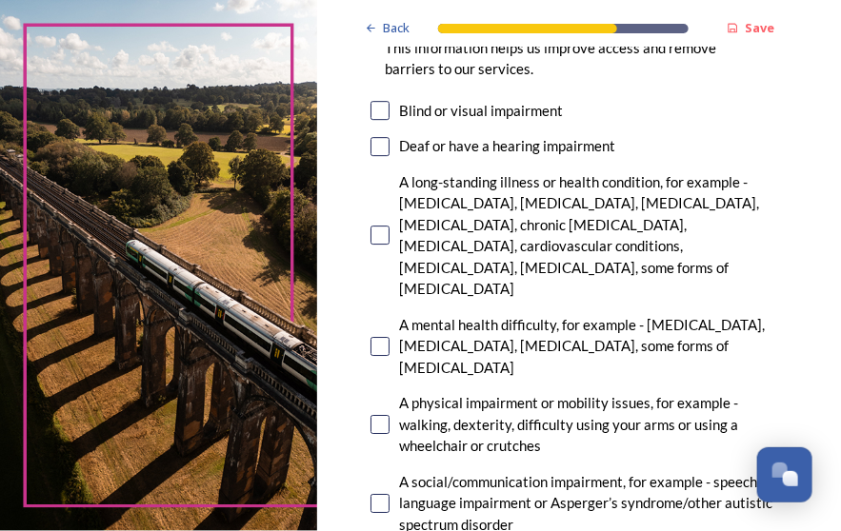
click at [383, 415] on input "checkbox" at bounding box center [379, 424] width 19 height 19
checkbox input "true"
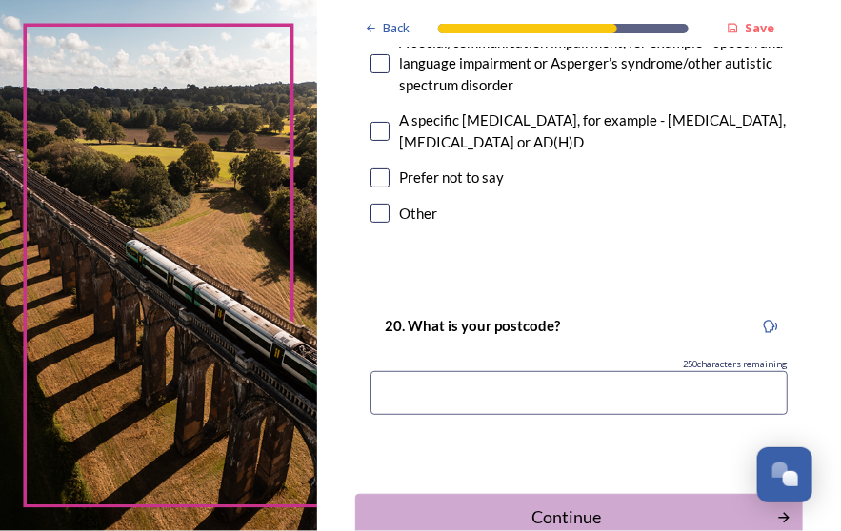
scroll to position [1903, 0]
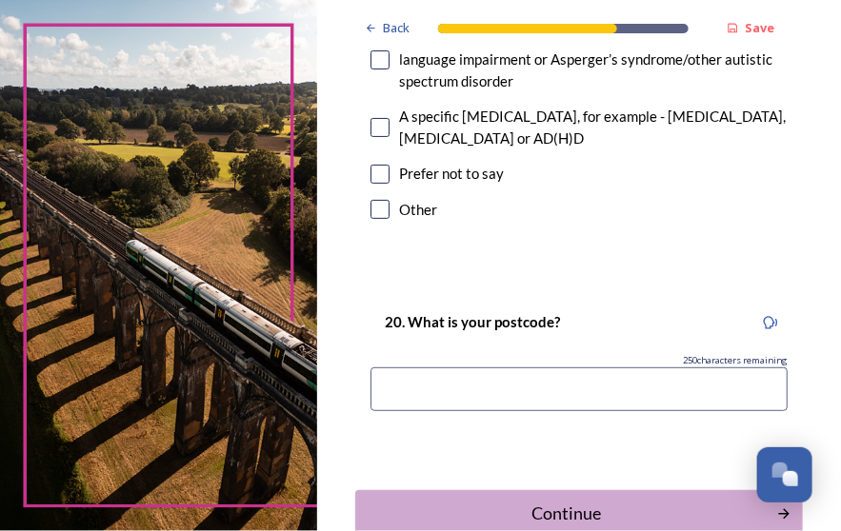
click at [520, 367] on input at bounding box center [578, 389] width 417 height 44
type input "RH15 8BJ"
click at [582, 501] on div "Continue" at bounding box center [566, 514] width 405 height 26
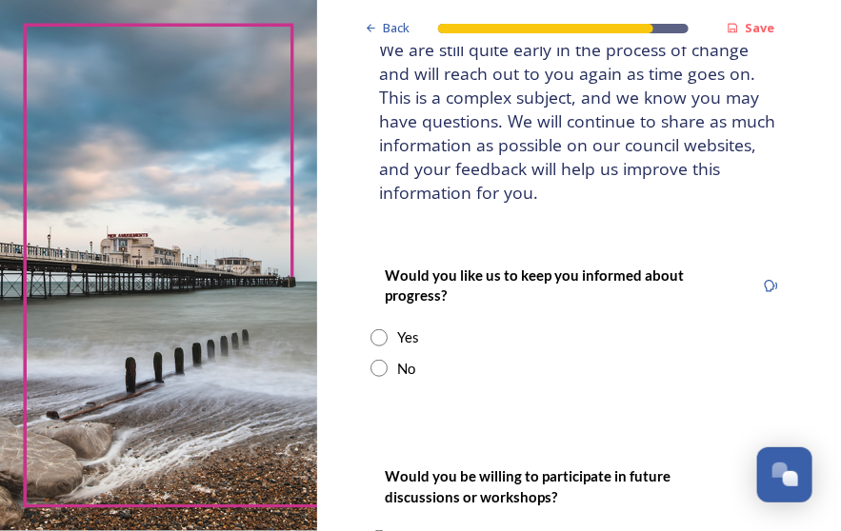
scroll to position [190, 0]
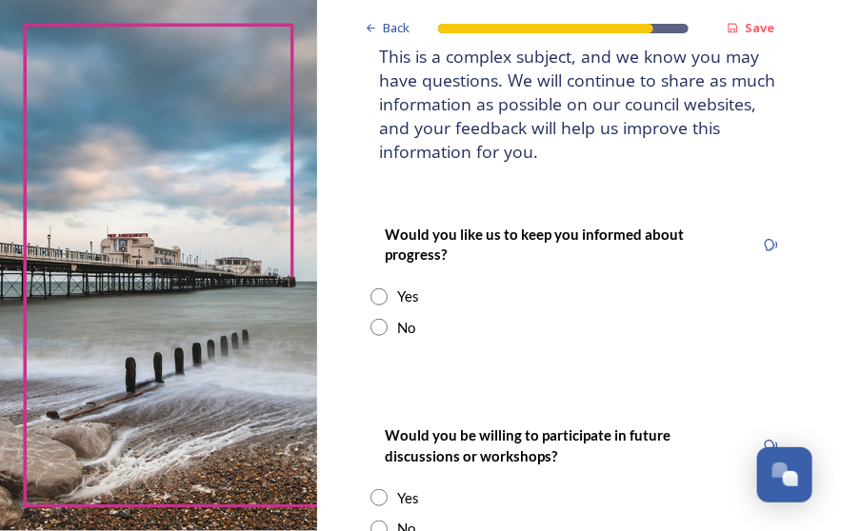
click at [375, 295] on input "radio" at bounding box center [378, 296] width 17 height 17
radio input "true"
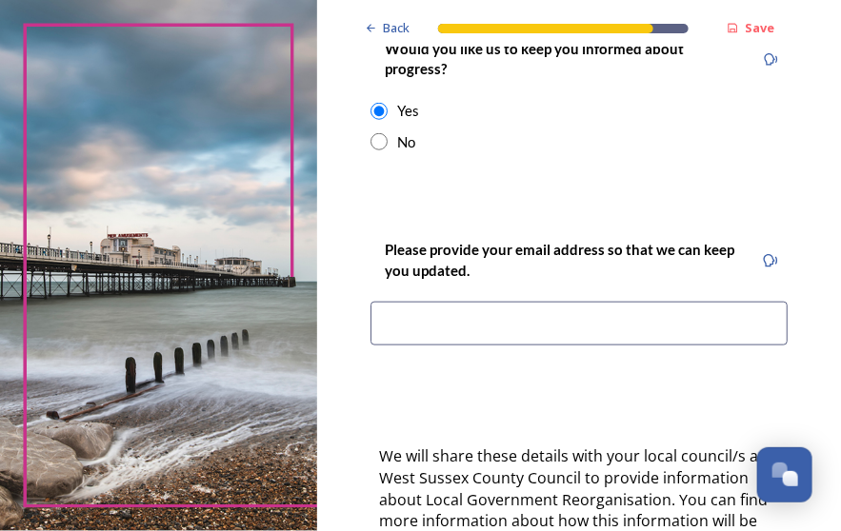
scroll to position [381, 0]
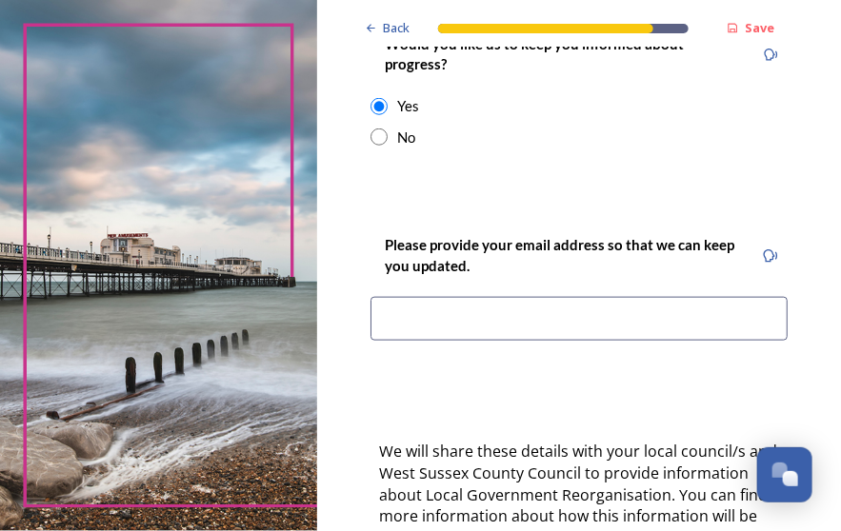
click at [491, 312] on input at bounding box center [578, 319] width 417 height 44
type input "[EMAIL_ADDRESS][DOMAIN_NAME]"
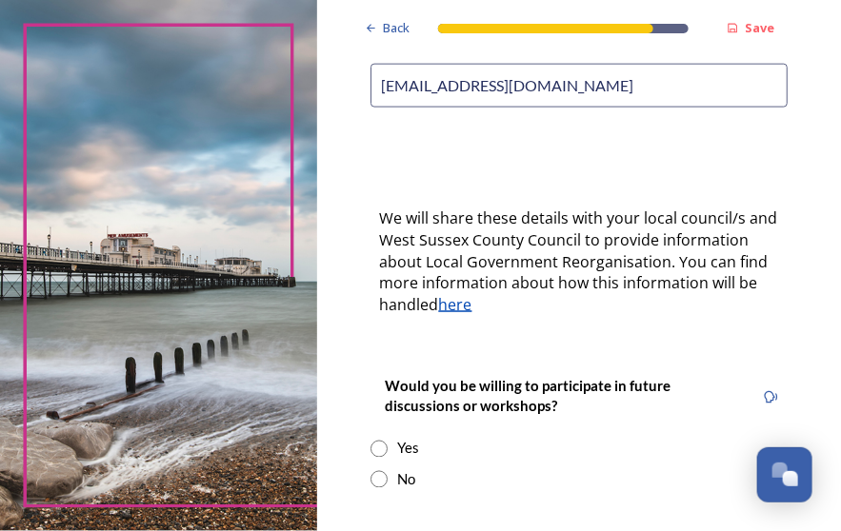
scroll to position [634, 0]
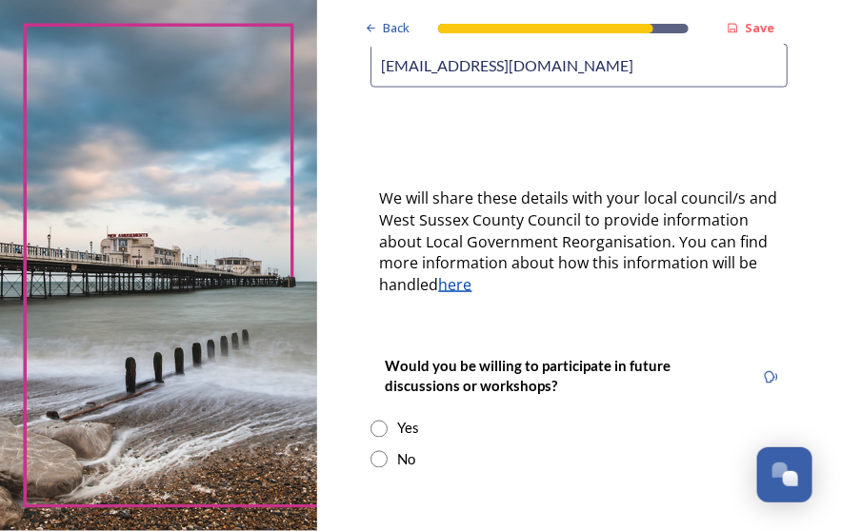
click at [375, 426] on input "radio" at bounding box center [378, 429] width 17 height 17
radio input "true"
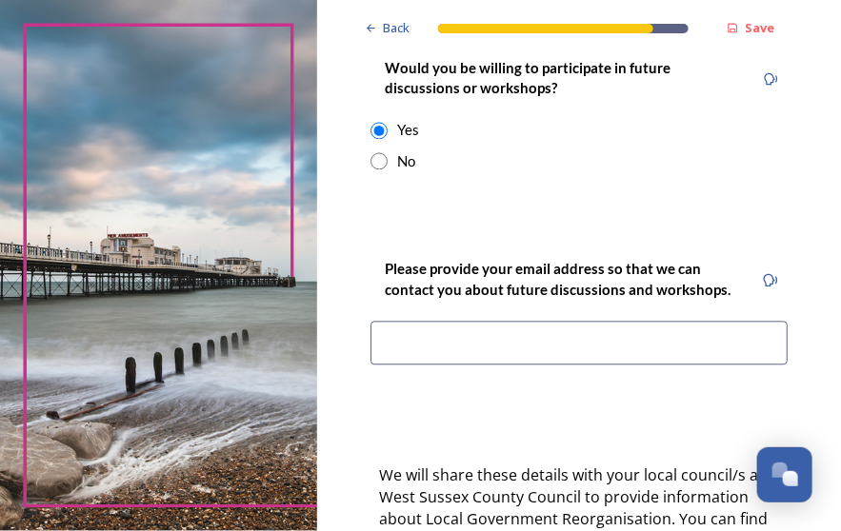
scroll to position [951, 0]
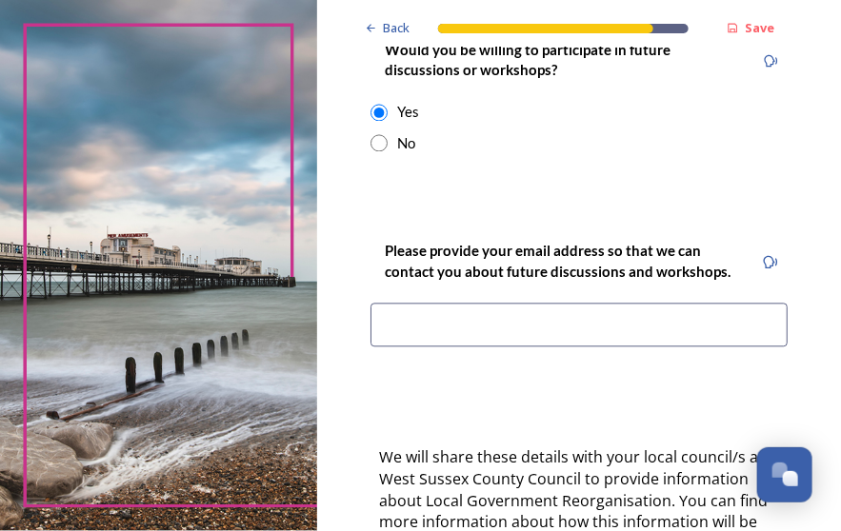
click at [470, 320] on input at bounding box center [578, 325] width 417 height 44
type input "[EMAIL_ADDRESS][DOMAIN_NAME]"
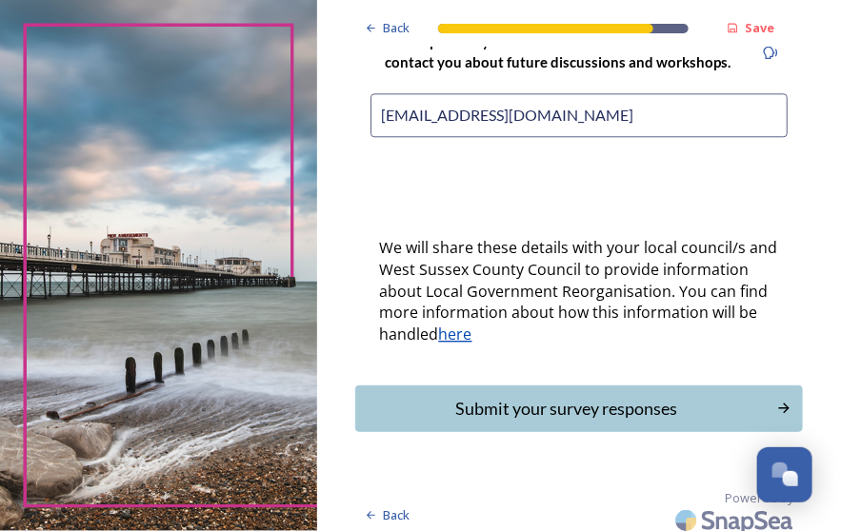
scroll to position [1169, 0]
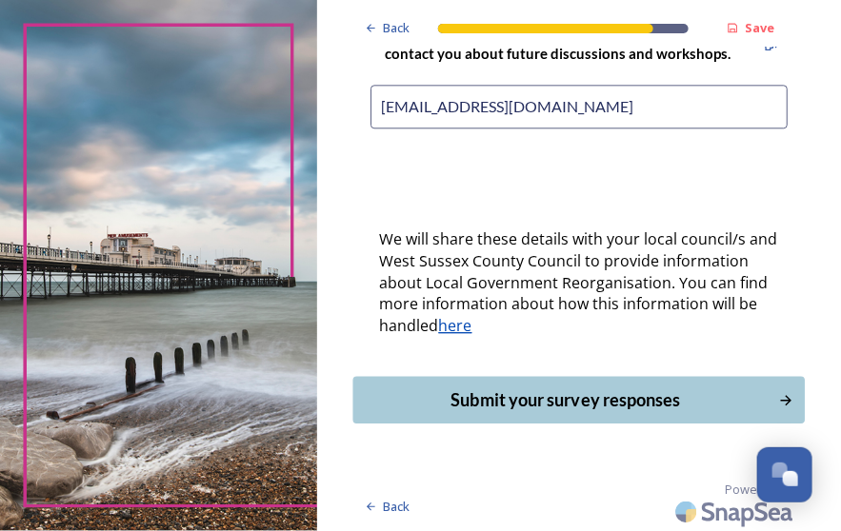
click at [778, 394] on icon "Continue" at bounding box center [786, 399] width 16 height 17
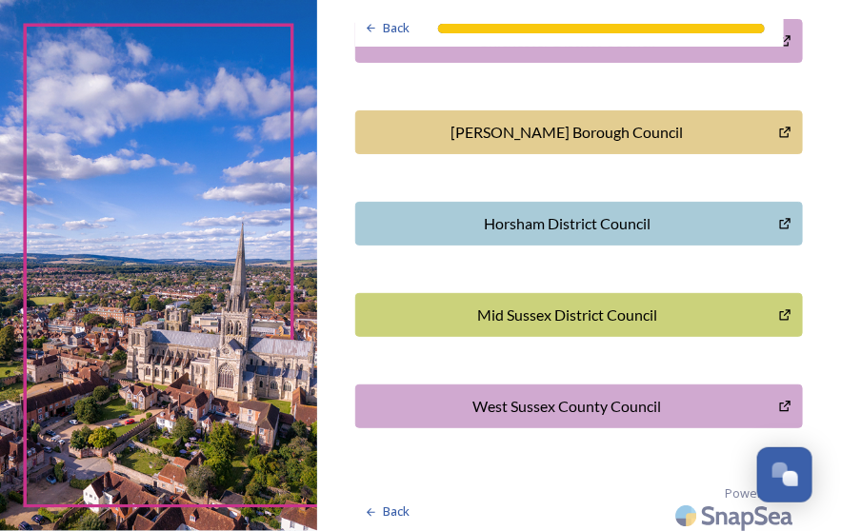
scroll to position [762, 0]
